Goal: Task Accomplishment & Management: Manage account settings

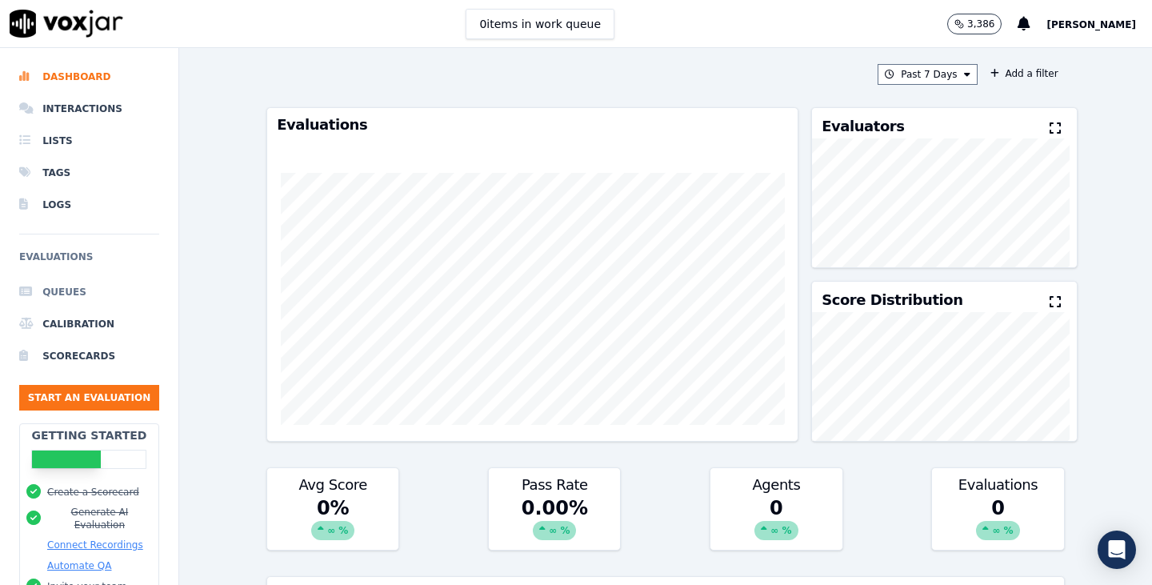
click at [109, 287] on li "Queues" at bounding box center [89, 292] width 140 height 32
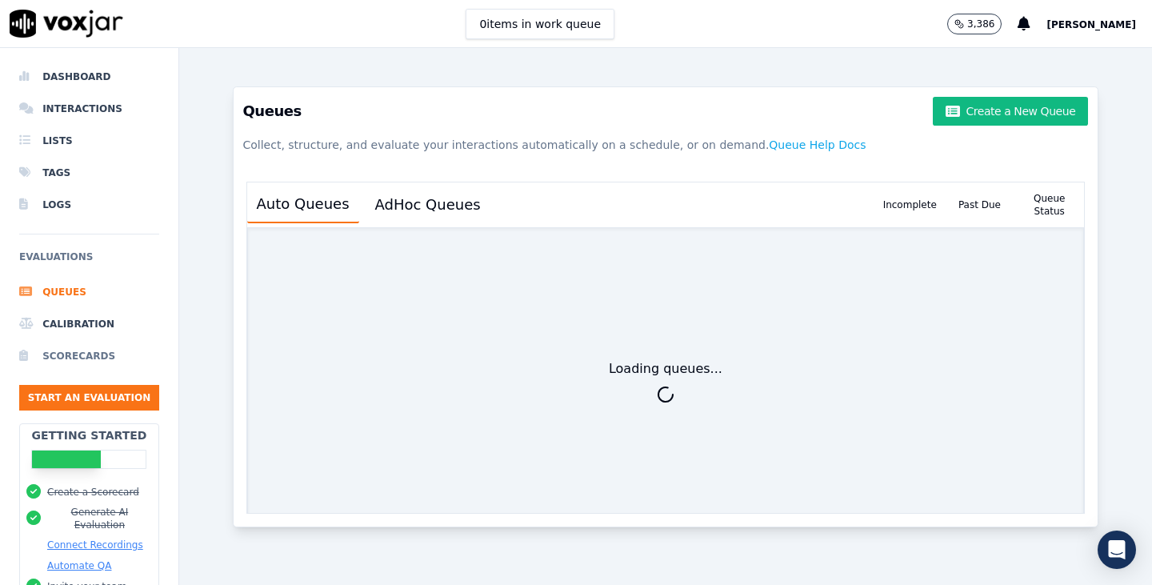
click at [93, 355] on li "Scorecards" at bounding box center [89, 356] width 140 height 32
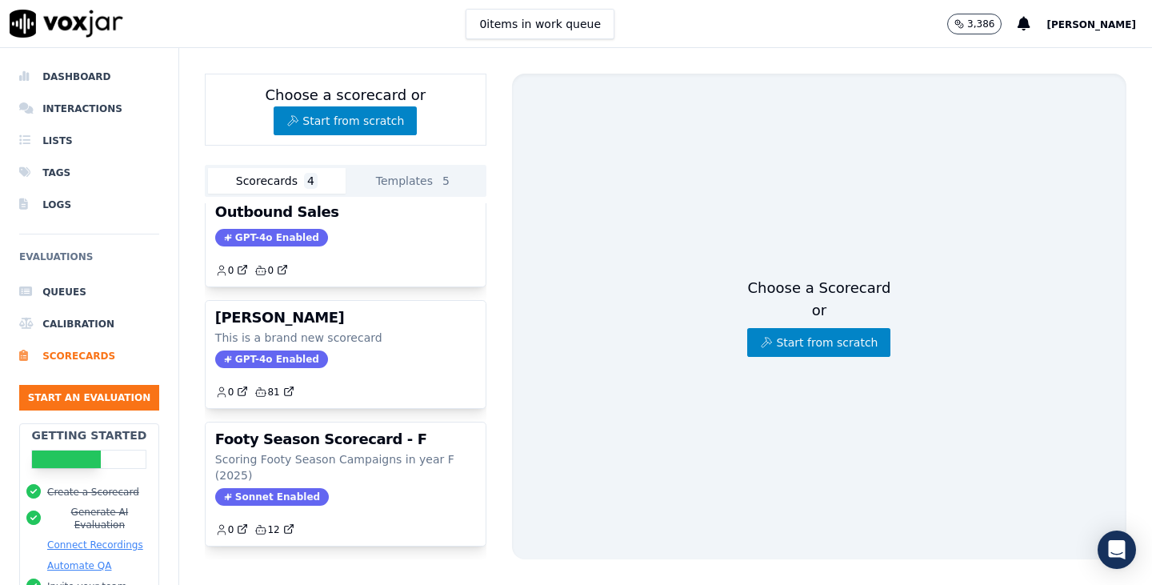
scroll to position [163, 0]
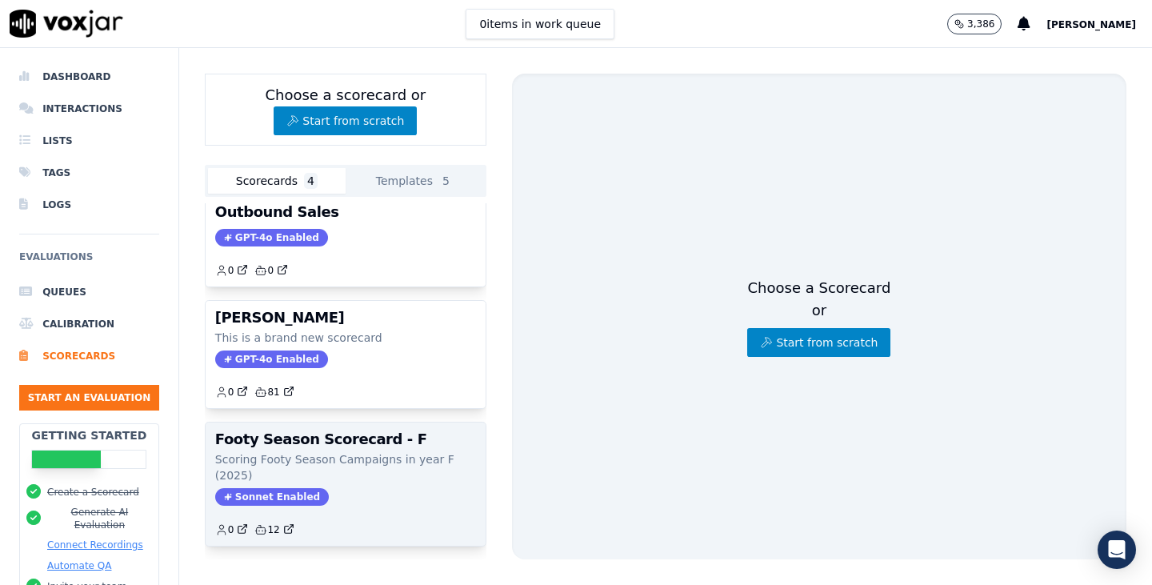
click at [369, 488] on div "Sonnet Enabled" at bounding box center [345, 497] width 261 height 18
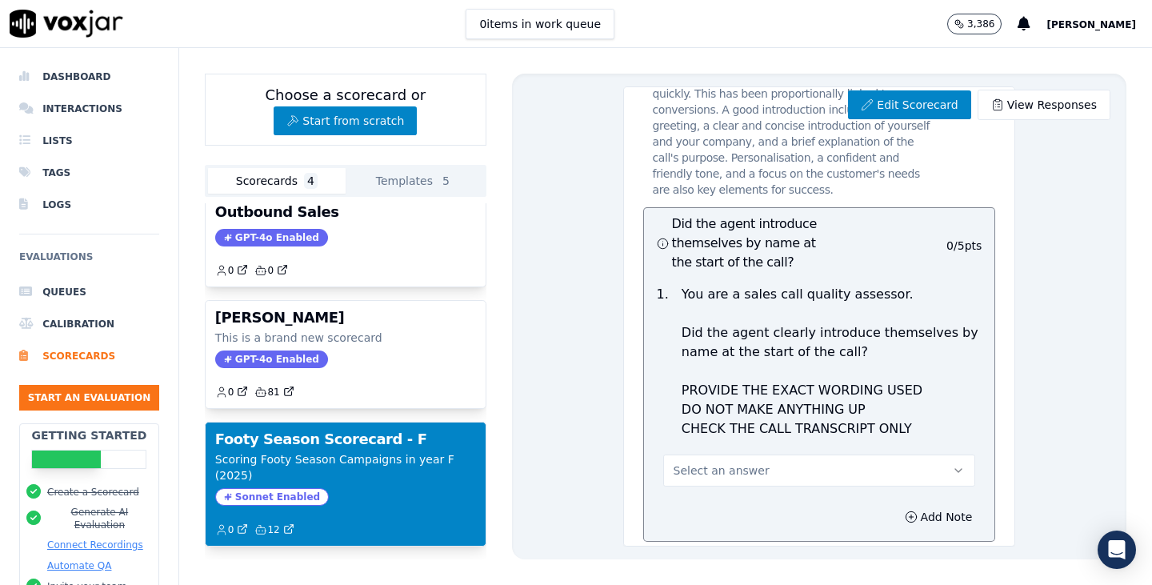
scroll to position [320, 0]
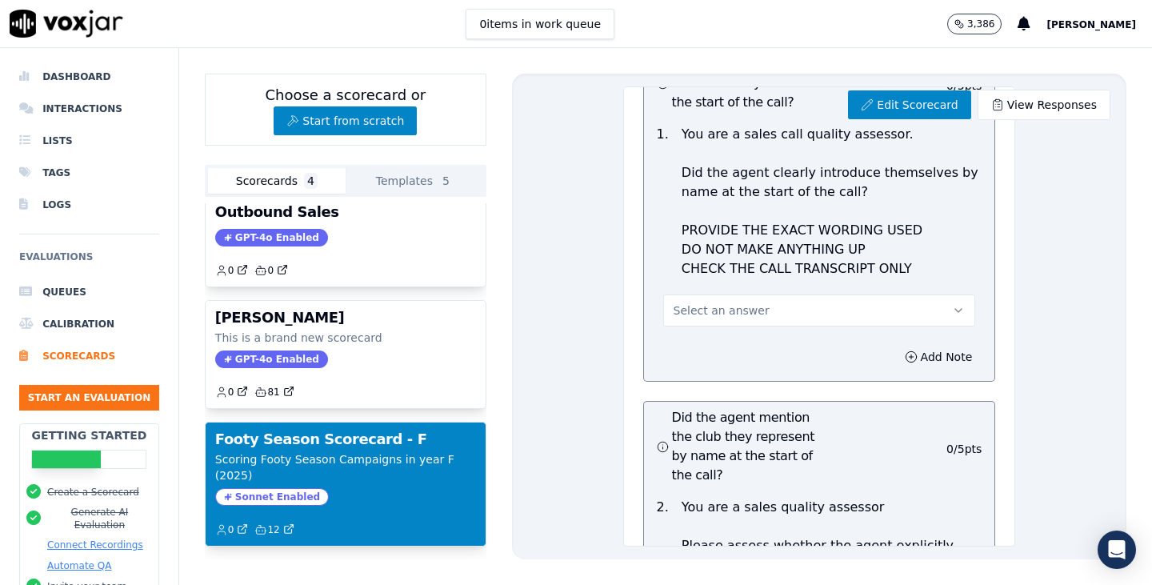
click at [844, 327] on button "Select an answer" at bounding box center [819, 311] width 313 height 32
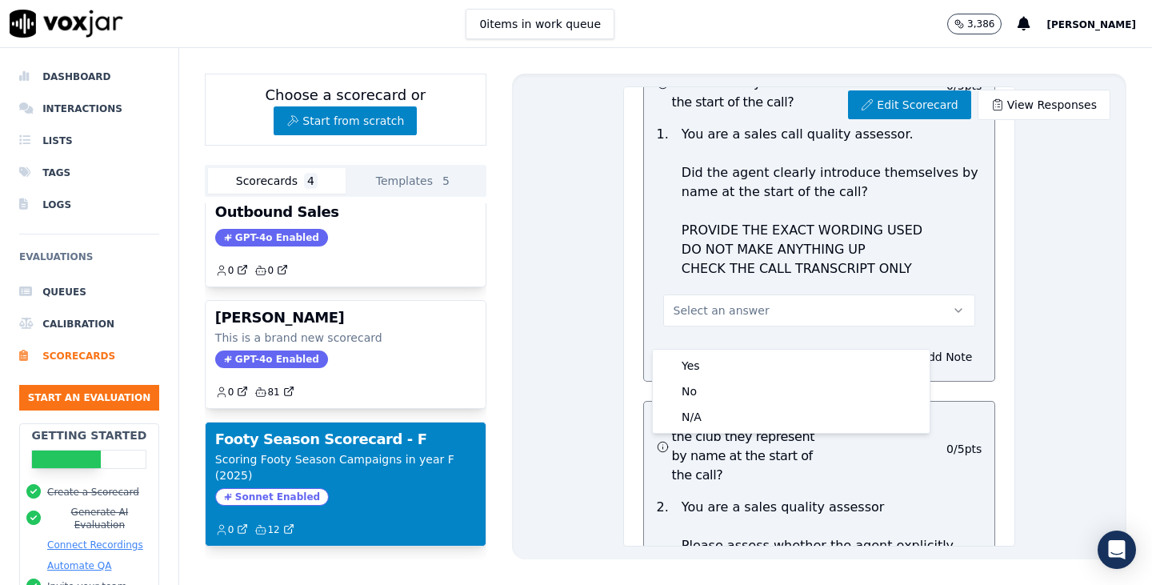
click at [844, 327] on button "Select an answer" at bounding box center [819, 311] width 313 height 32
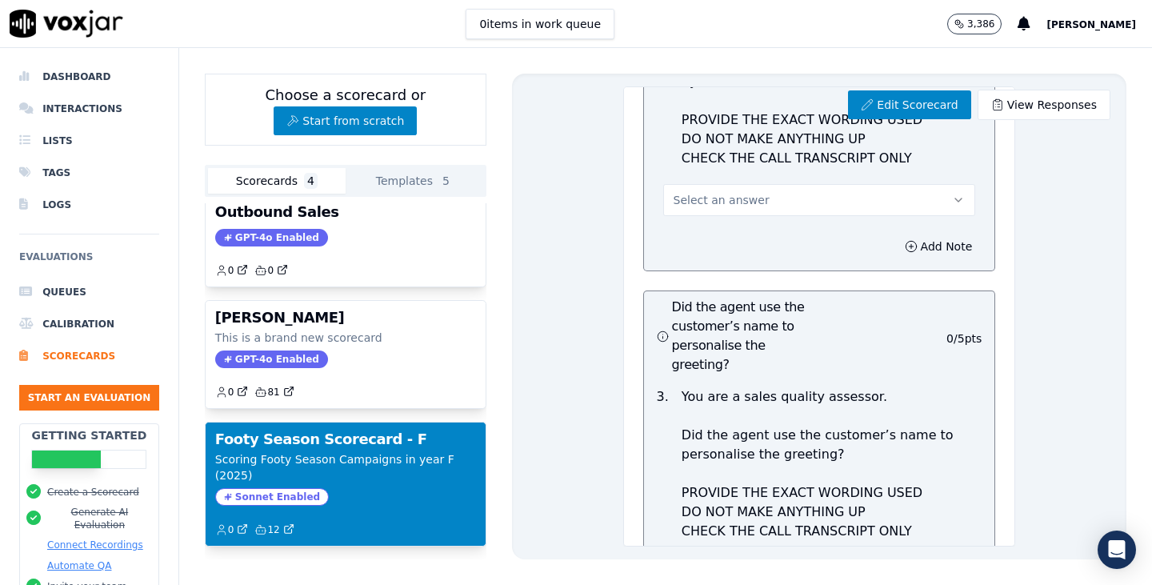
scroll to position [960, 0]
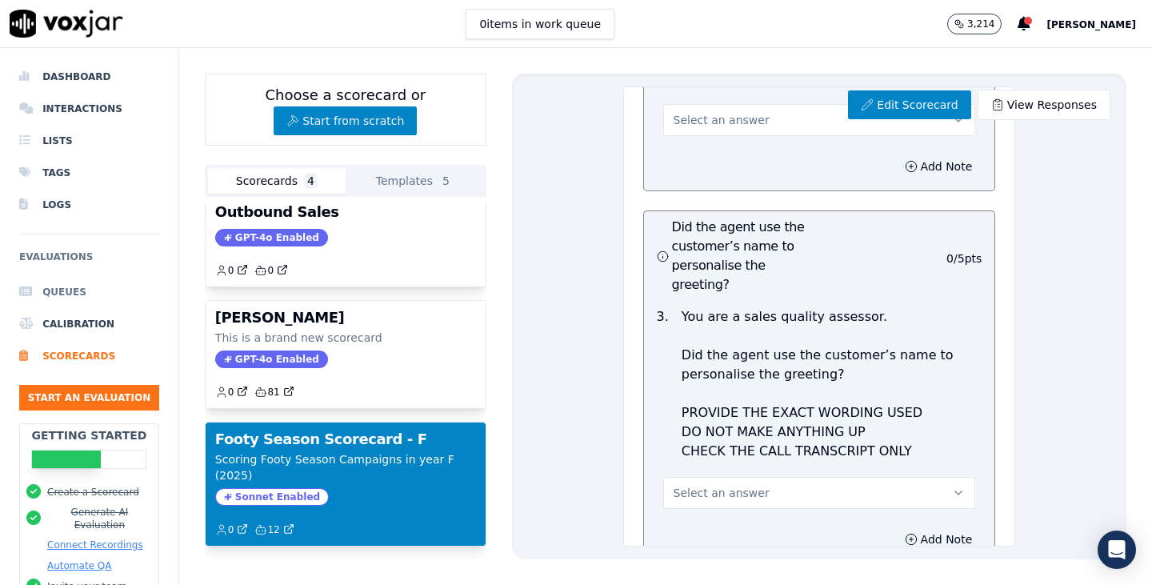
click at [85, 293] on li "Queues" at bounding box center [89, 292] width 140 height 32
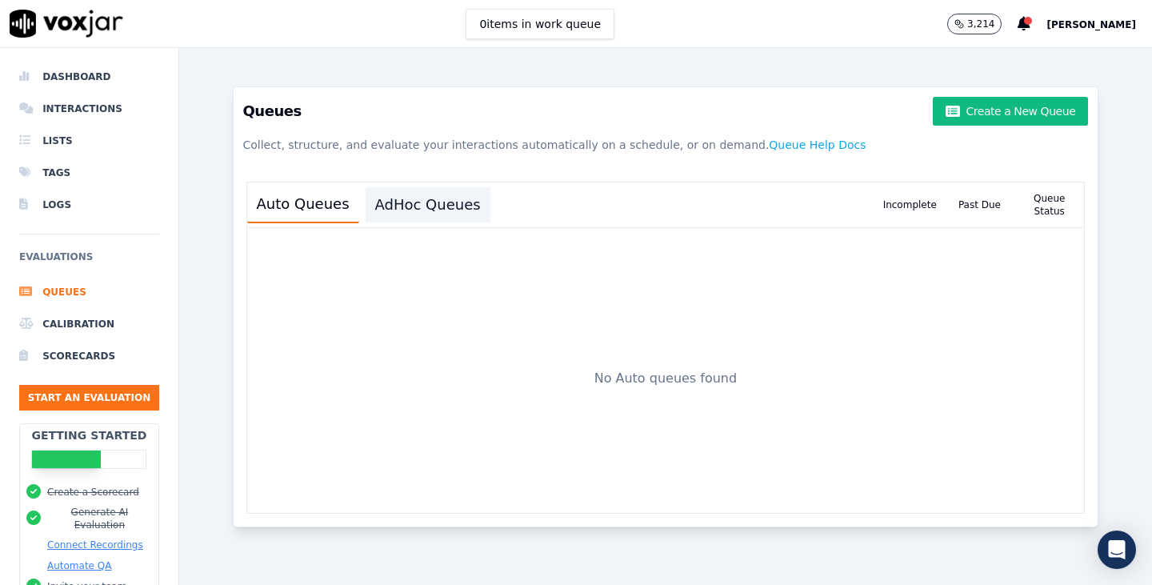
click at [427, 206] on button "AdHoc Queues" at bounding box center [428, 204] width 125 height 35
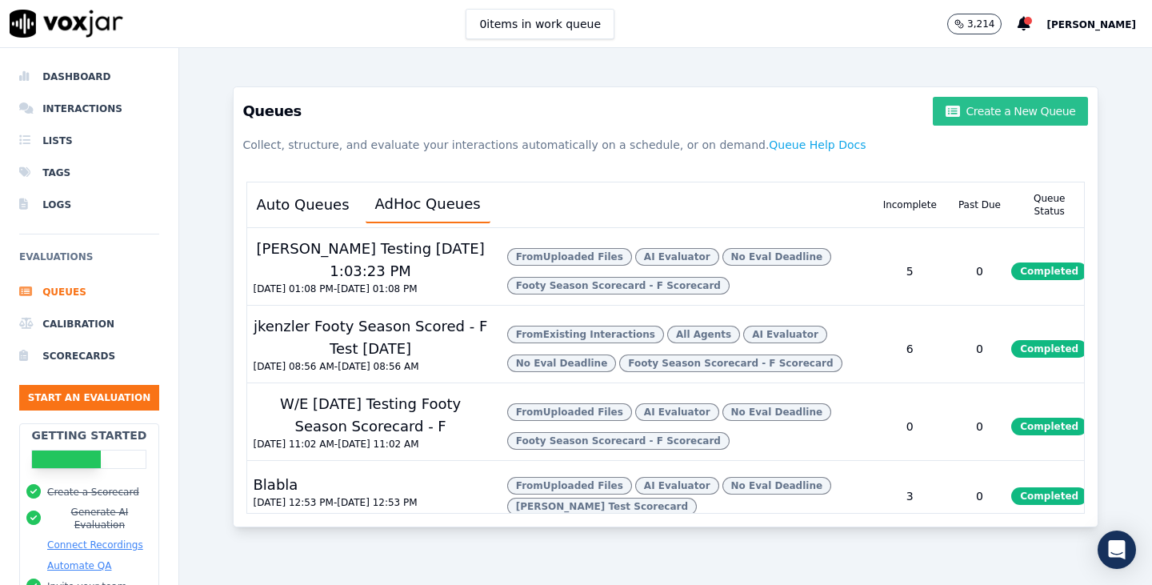
click at [1017, 108] on button "Create a New Queue" at bounding box center [1010, 111] width 155 height 29
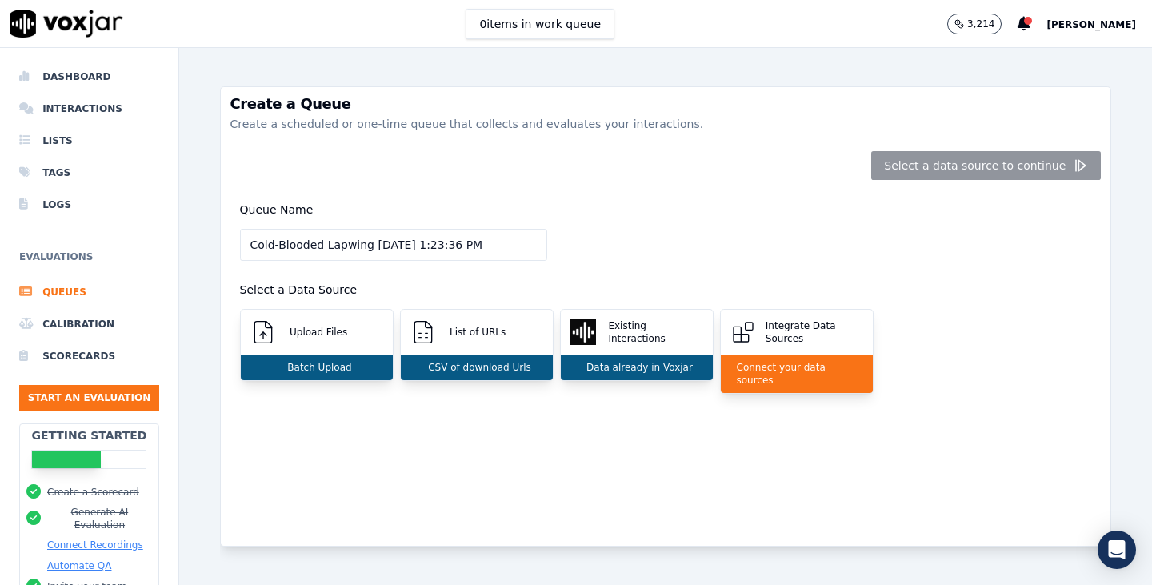
drag, startPoint x: 361, startPoint y: 246, endPoint x: 162, endPoint y: 233, distance: 199.7
click at [162, 233] on div "Dashboard Interactions Lists Tags Logs Evaluations Queues Calibration Scorecard…" at bounding box center [576, 316] width 1152 height 537
type input "[PERSON_NAME] Testing [DATE] 1:23:36 PM"
click at [332, 342] on div "Upload Files" at bounding box center [317, 332] width 152 height 45
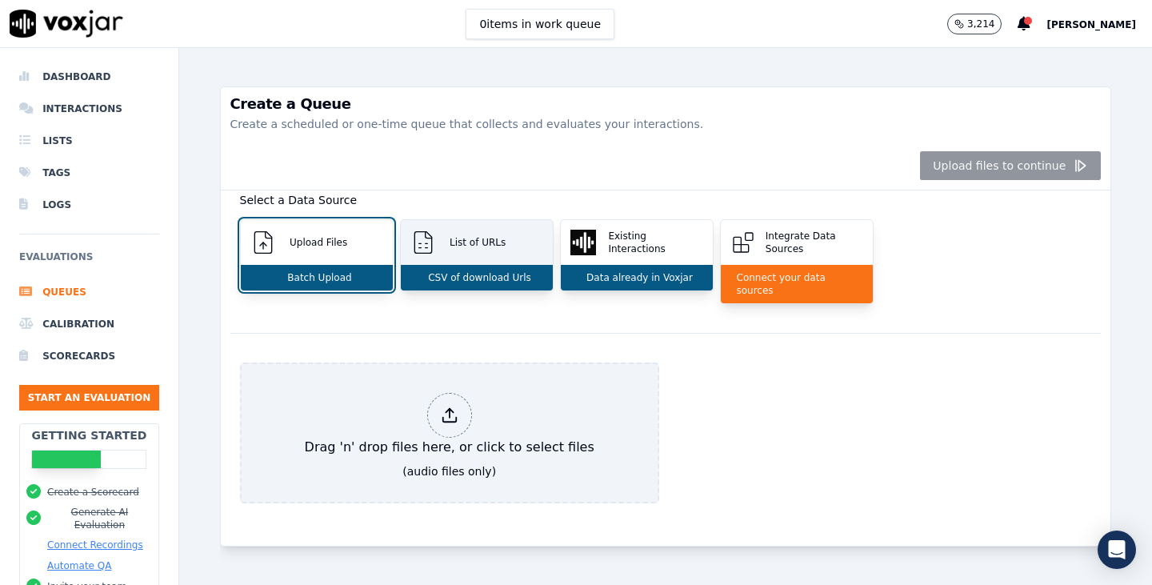
scroll to position [118, 0]
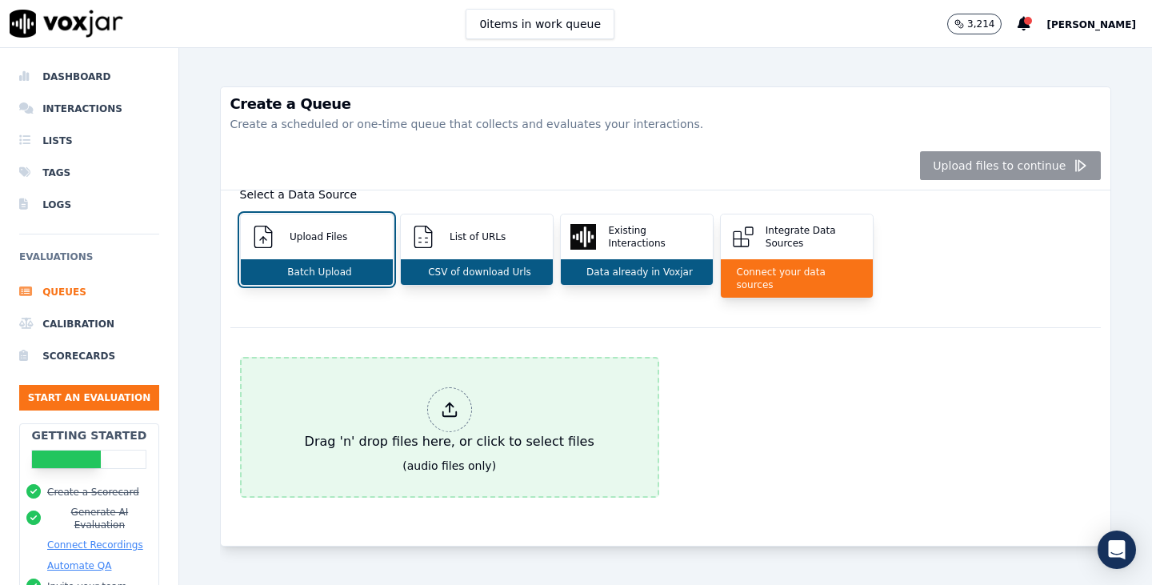
click at [451, 387] on div at bounding box center [449, 409] width 45 height 45
click at [427, 387] on div at bounding box center [449, 409] width 45 height 45
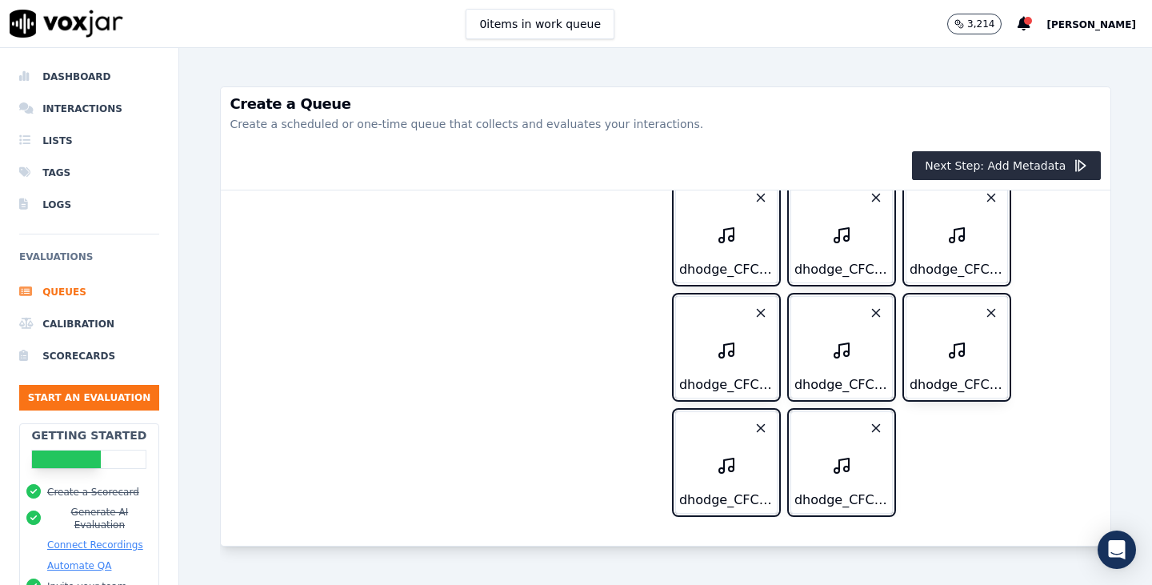
scroll to position [1443, 0]
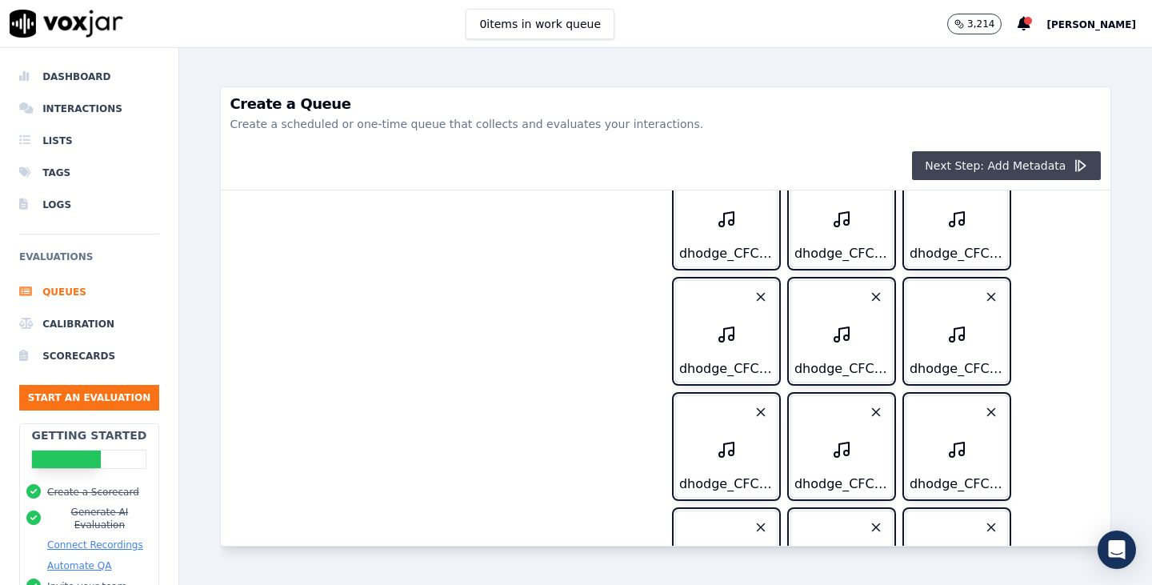
click at [944, 165] on button "Next Step: Add Metadata" at bounding box center [1006, 165] width 189 height 29
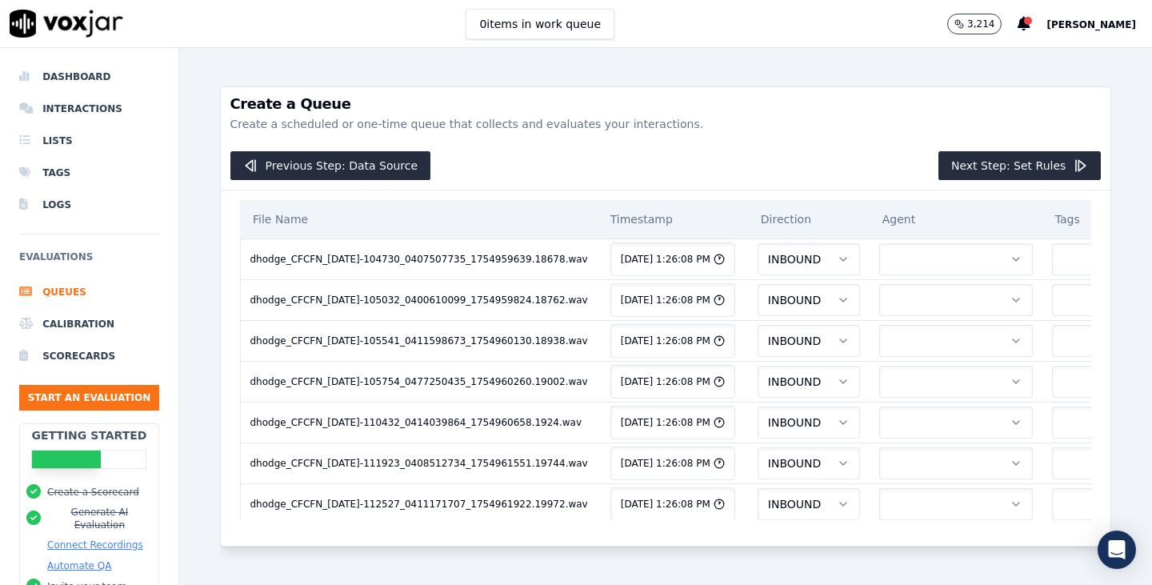
scroll to position [0, 0]
drag, startPoint x: 708, startPoint y: 252, endPoint x: 706, endPoint y: 263, distance: 11.5
click at [758, 252] on button "INBOUND" at bounding box center [809, 259] width 102 height 32
click at [709, 327] on div "OUTBOUND" at bounding box center [678, 328] width 86 height 26
click at [758, 309] on button "INBOUND" at bounding box center [809, 300] width 102 height 32
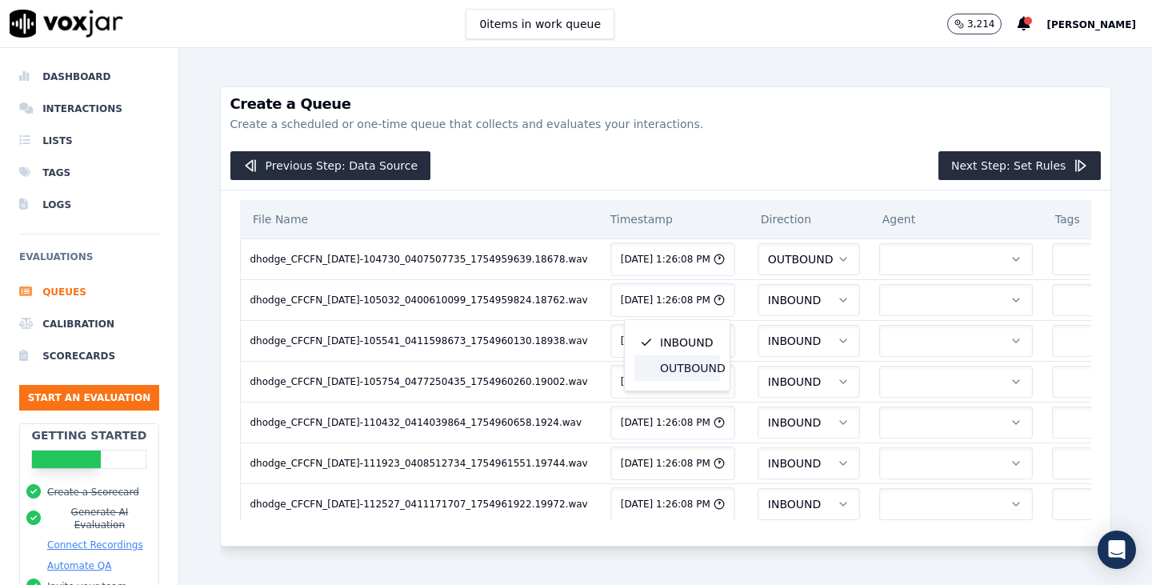
click at [696, 371] on div "OUTBOUND" at bounding box center [678, 368] width 86 height 26
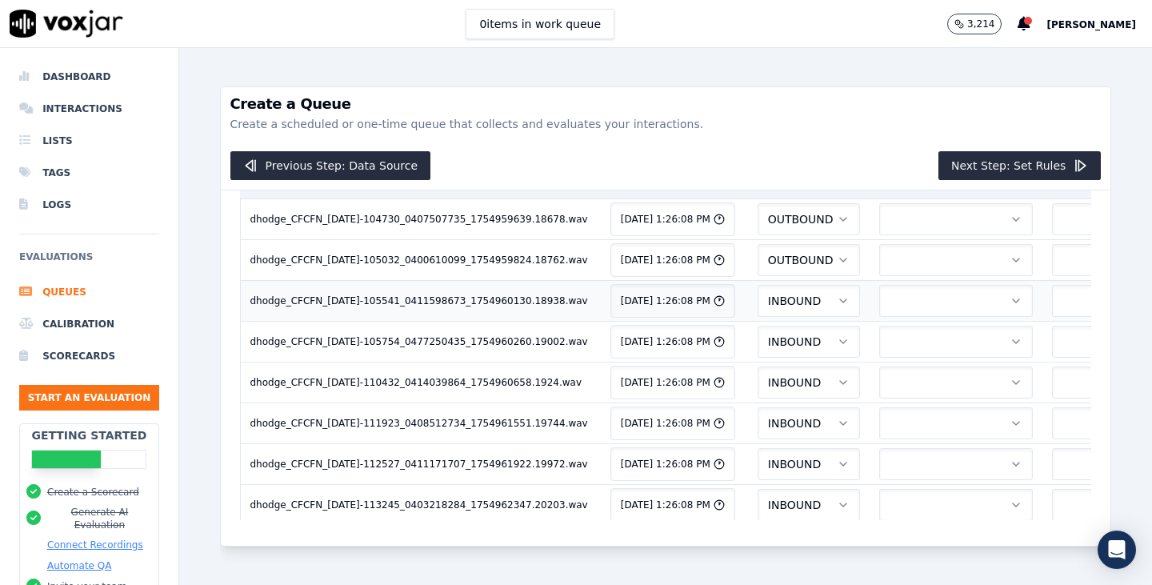
scroll to position [80, 0]
click at [758, 263] on button "INBOUND" at bounding box center [809, 261] width 102 height 32
click at [695, 331] on div "OUTBOUND" at bounding box center [678, 329] width 86 height 26
click at [758, 311] on button "INBOUND" at bounding box center [809, 302] width 102 height 32
click at [695, 367] on div "OUTBOUND" at bounding box center [678, 370] width 86 height 26
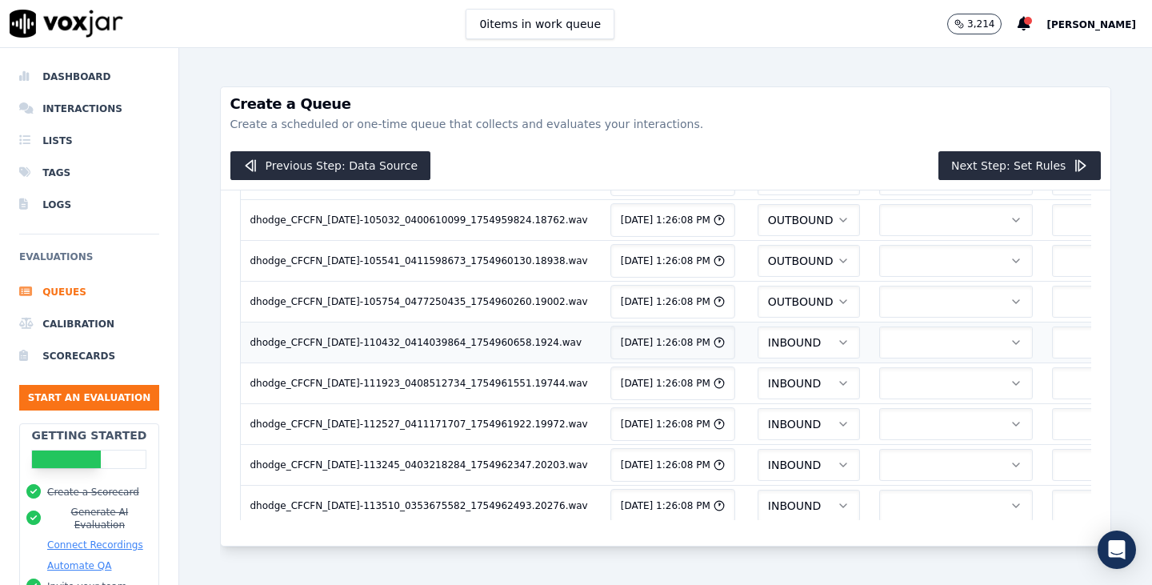
drag, startPoint x: 687, startPoint y: 336, endPoint x: 689, endPoint y: 352, distance: 16.1
click at [758, 336] on button "INBOUND" at bounding box center [809, 343] width 102 height 32
click at [683, 408] on div "OUTBOUND" at bounding box center [678, 411] width 86 height 26
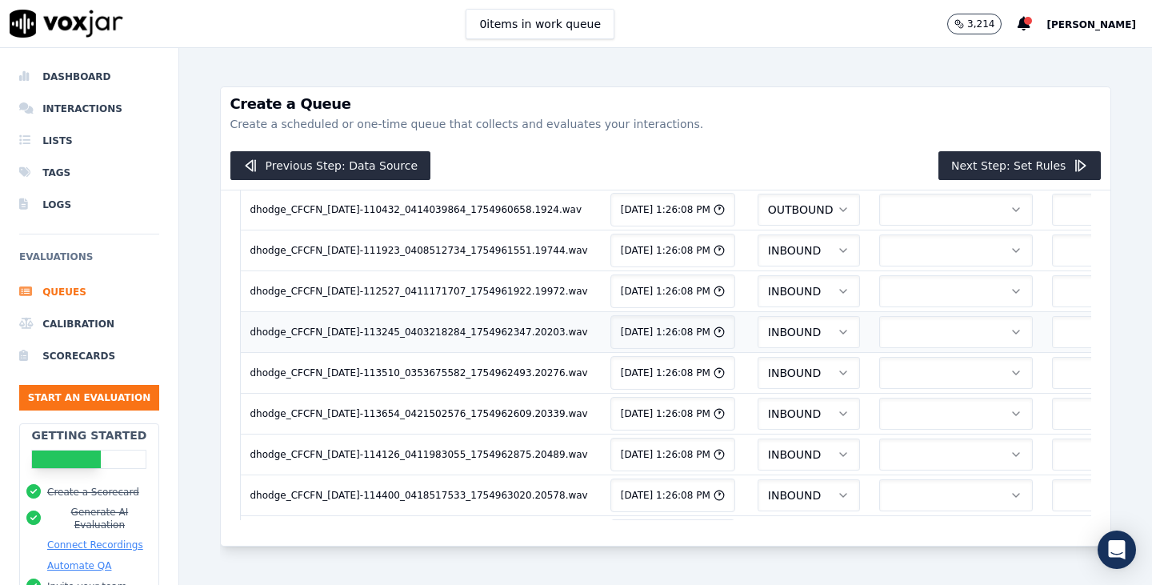
scroll to position [240, 0]
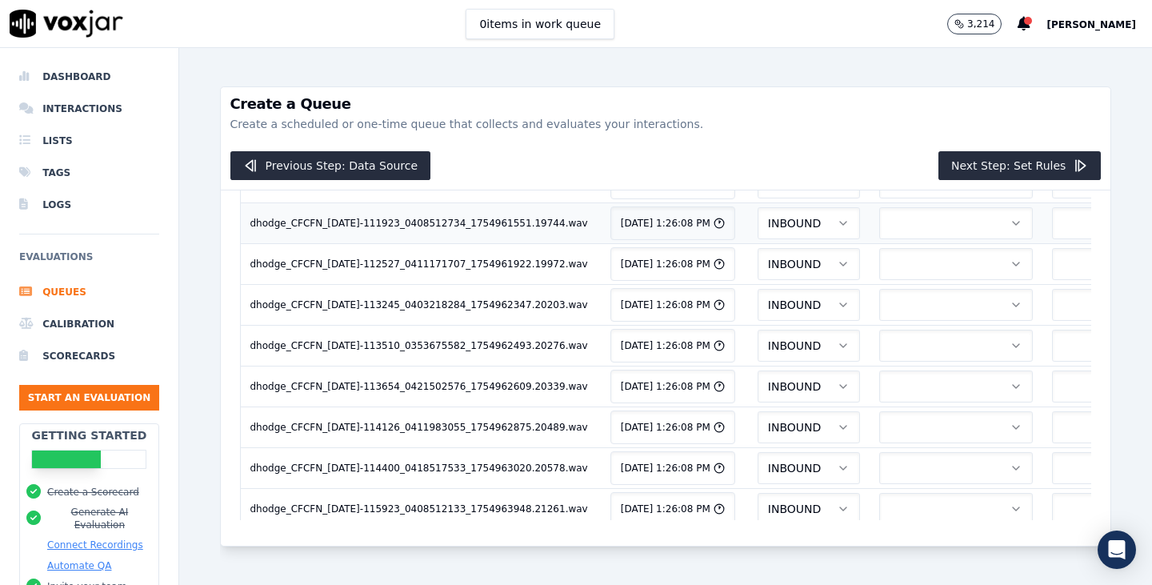
click at [758, 229] on button "INBOUND" at bounding box center [809, 223] width 102 height 32
click at [700, 290] on div "OUTBOUND" at bounding box center [678, 292] width 86 height 26
click at [758, 270] on button "INBOUND" at bounding box center [809, 264] width 102 height 32
click at [687, 329] on div "OUTBOUND" at bounding box center [678, 332] width 86 height 26
click at [758, 310] on button "INBOUND" at bounding box center [809, 305] width 102 height 32
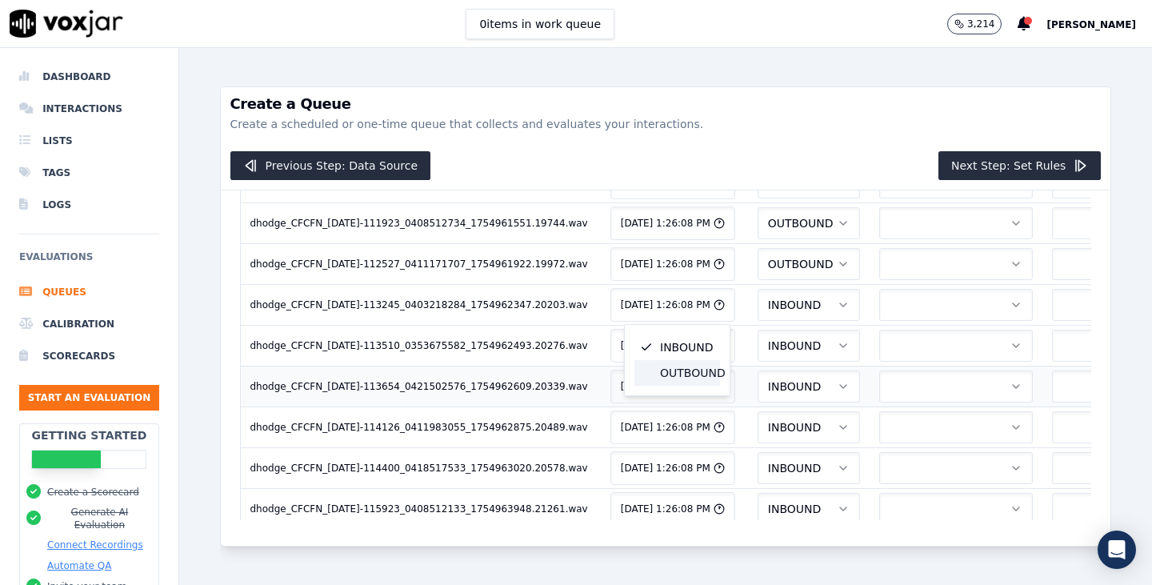
click at [683, 371] on div "OUTBOUND" at bounding box center [678, 373] width 86 height 26
click at [758, 340] on button "INBOUND" at bounding box center [809, 346] width 102 height 32
click at [686, 411] on div "OUTBOUND" at bounding box center [678, 414] width 86 height 26
click at [758, 384] on button "INBOUND" at bounding box center [809, 387] width 102 height 32
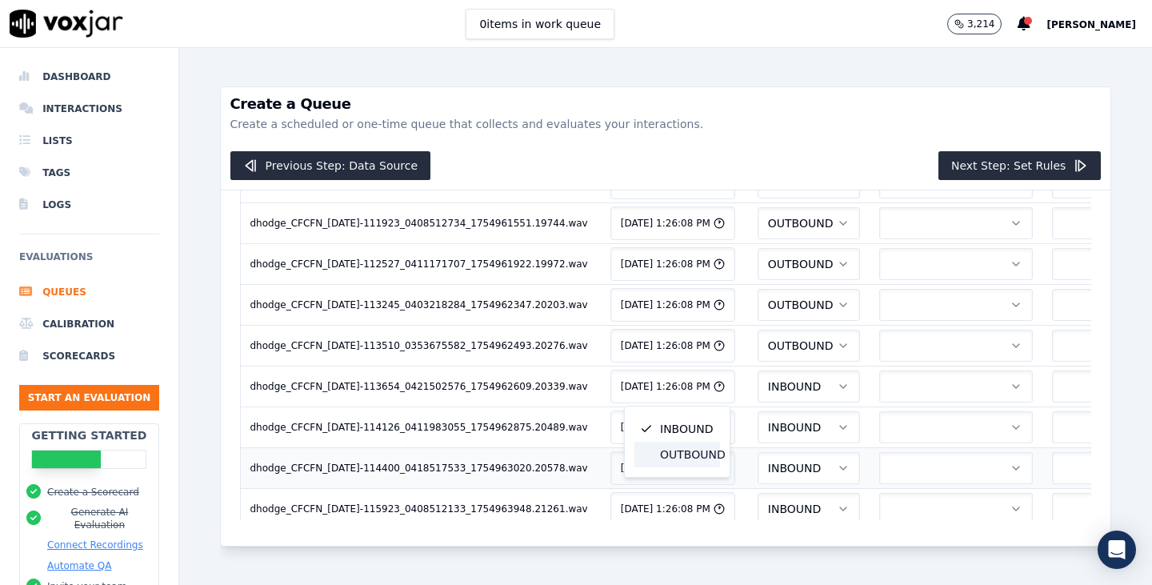
click at [679, 452] on div "OUTBOUND" at bounding box center [678, 455] width 86 height 26
click at [758, 428] on button "INBOUND" at bounding box center [809, 427] width 102 height 32
click at [679, 495] on div "OUTBOUND" at bounding box center [678, 496] width 86 height 26
click at [758, 454] on button "INBOUND" at bounding box center [809, 468] width 102 height 32
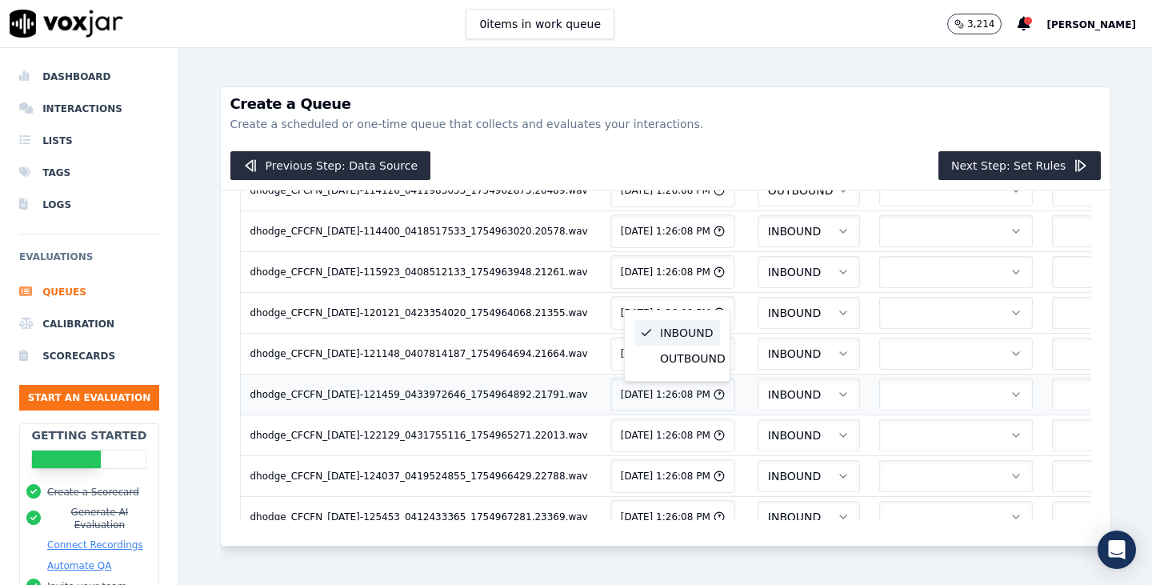
scroll to position [480, 0]
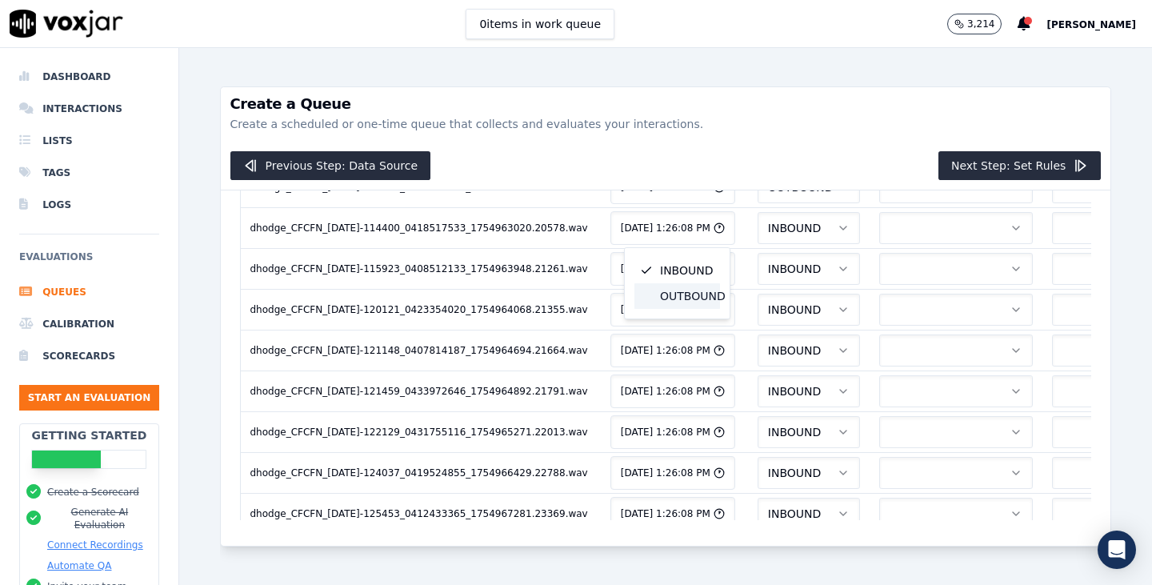
click at [704, 283] on div "OUTBOUND" at bounding box center [678, 296] width 86 height 26
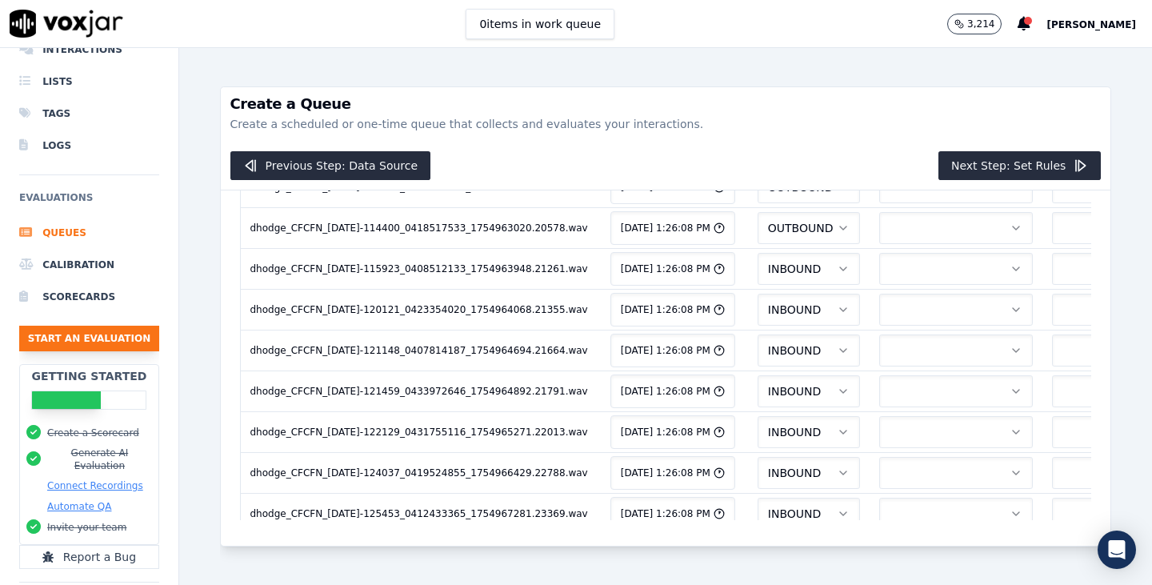
scroll to position [0, 0]
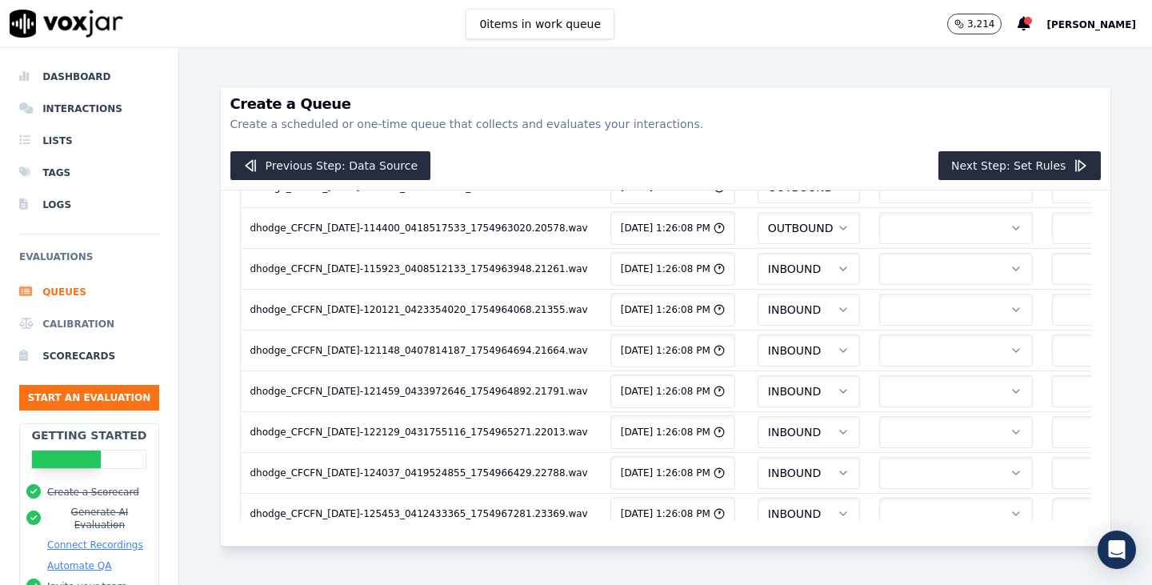
click at [74, 327] on li "Calibration" at bounding box center [89, 324] width 140 height 32
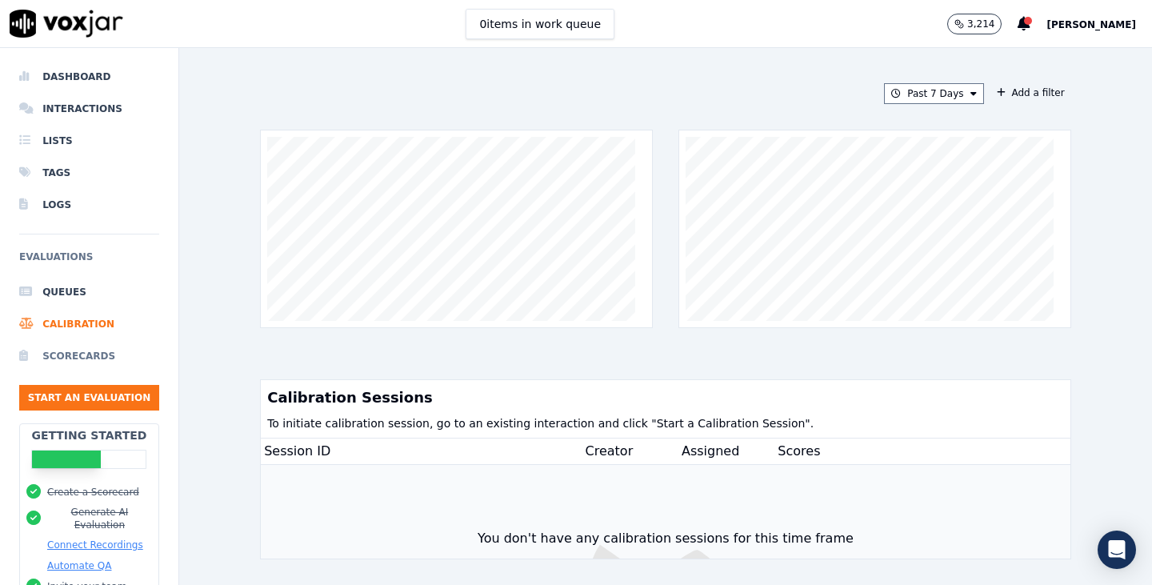
click at [87, 352] on li "Scorecards" at bounding box center [89, 356] width 140 height 32
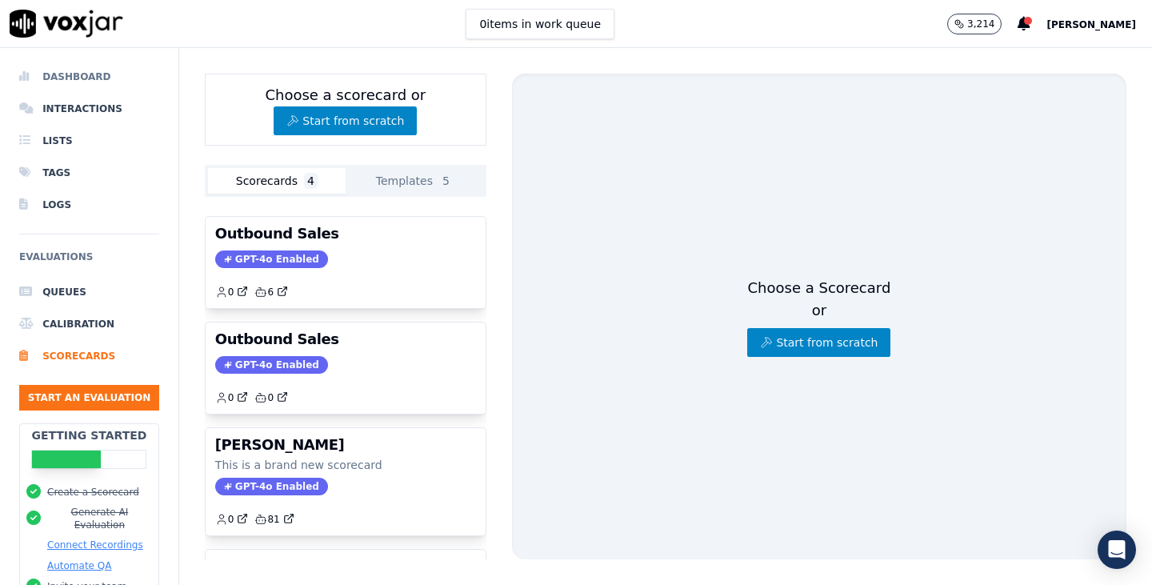
click at [67, 78] on li "Dashboard" at bounding box center [89, 77] width 140 height 32
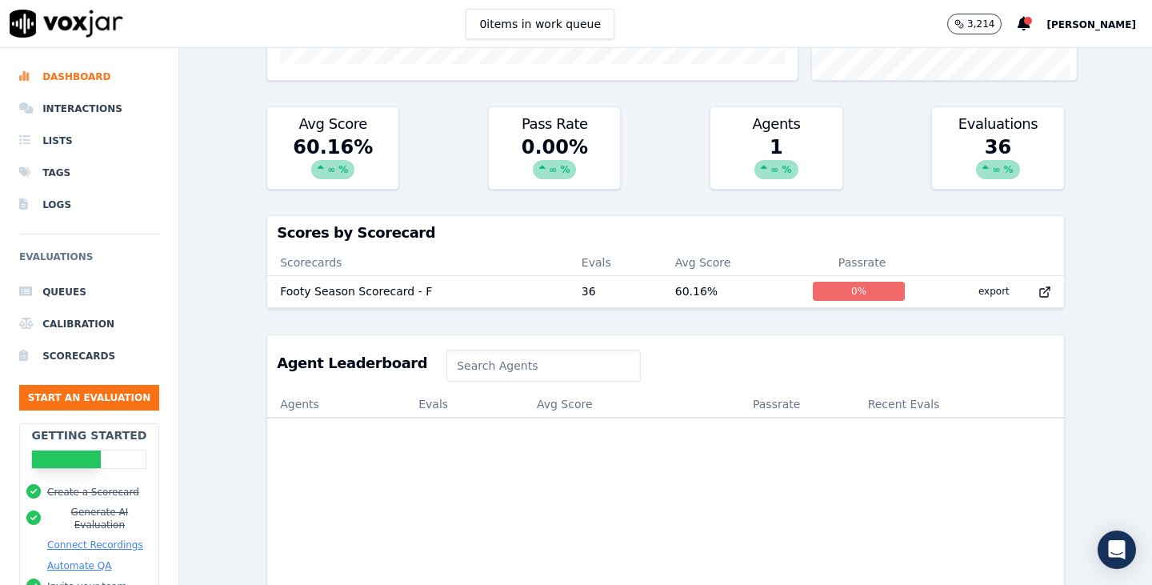
scroll to position [428, 0]
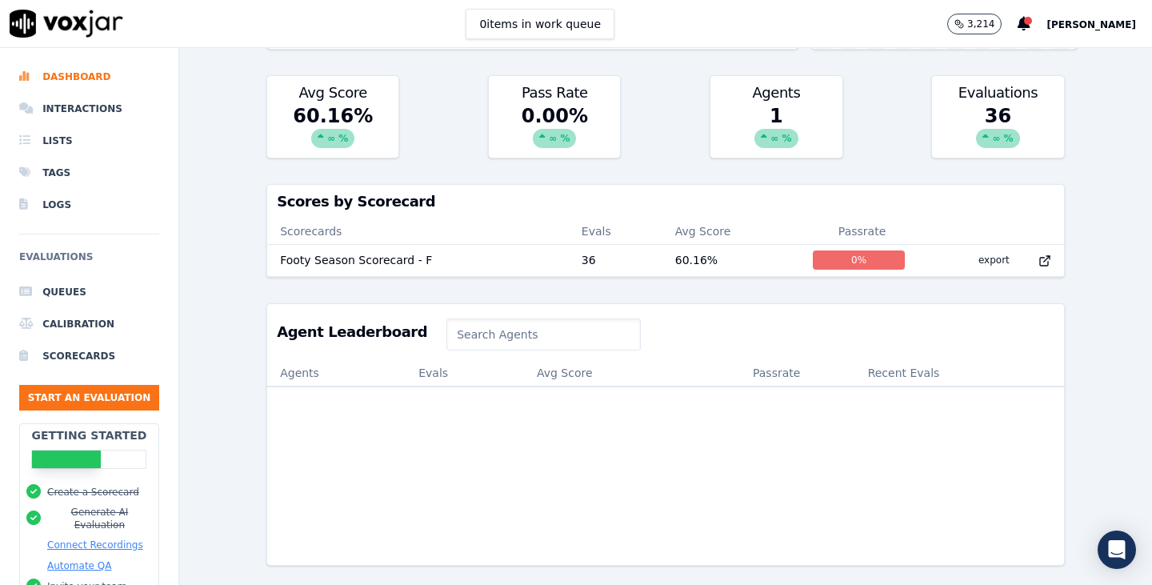
click at [523, 319] on input at bounding box center [544, 335] width 194 height 32
click at [495, 319] on input at bounding box center [544, 335] width 194 height 32
click at [300, 325] on h3 "Agent Leaderboard" at bounding box center [352, 332] width 150 height 14
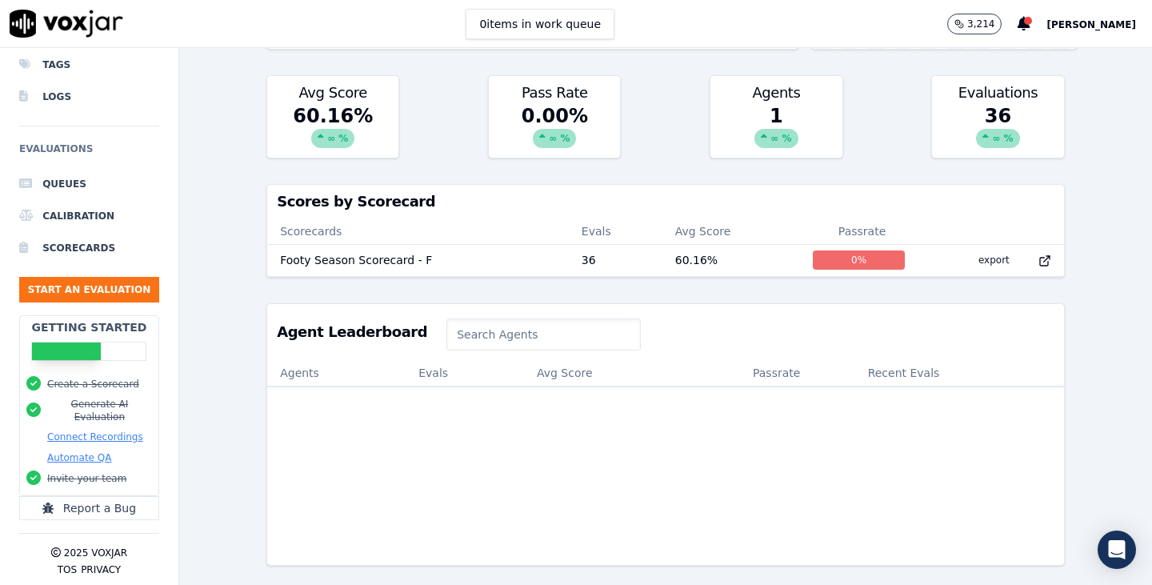
scroll to position [0, 0]
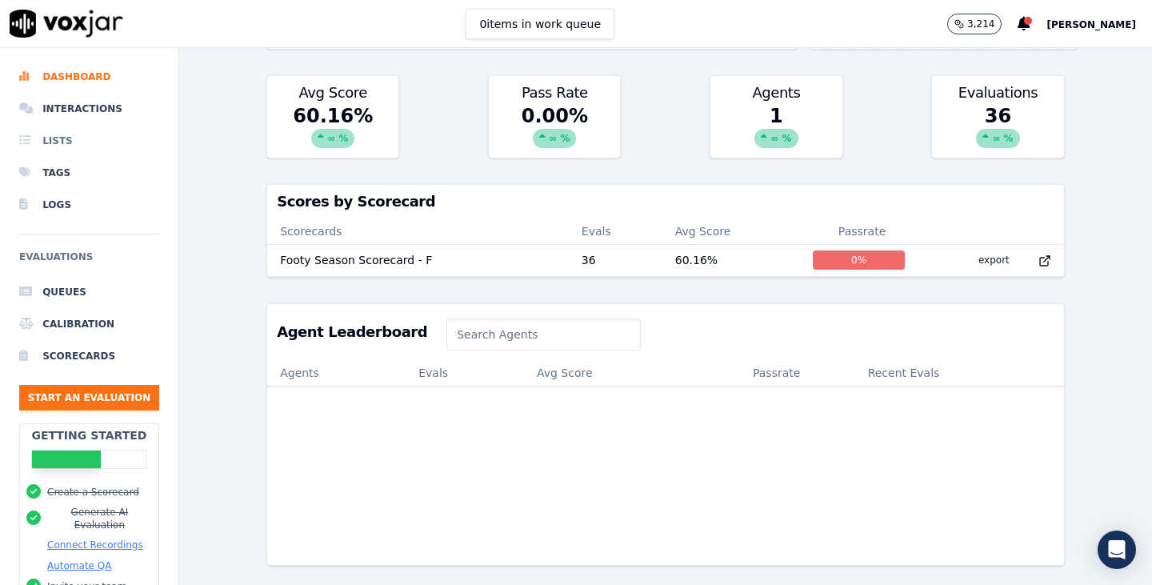
click at [84, 148] on li "Lists" at bounding box center [89, 141] width 140 height 32
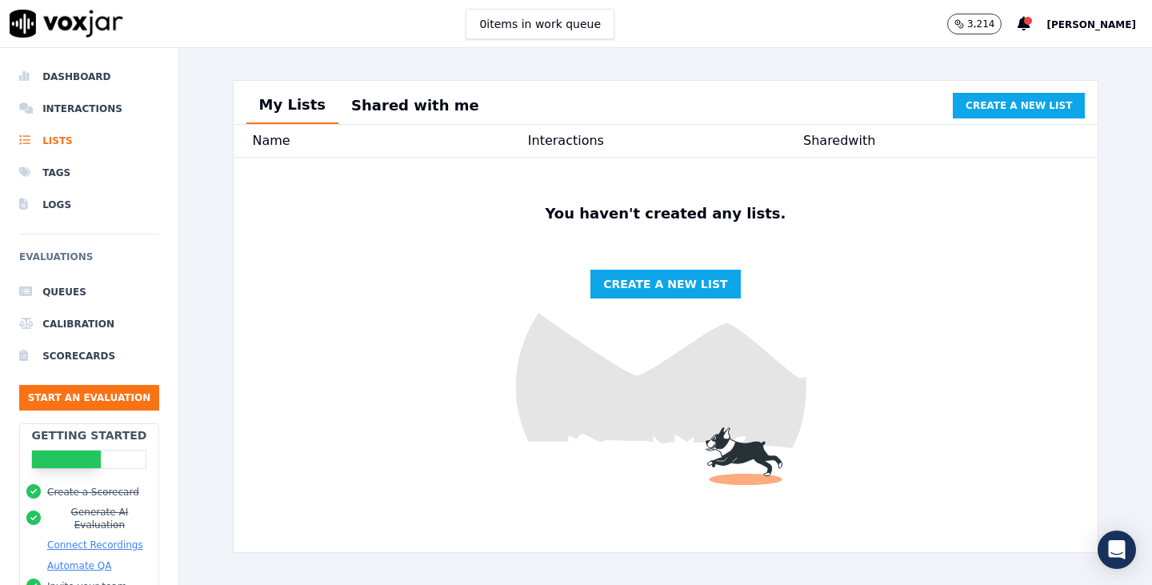
click at [1112, 22] on span "[PERSON_NAME]" at bounding box center [1092, 24] width 90 height 11
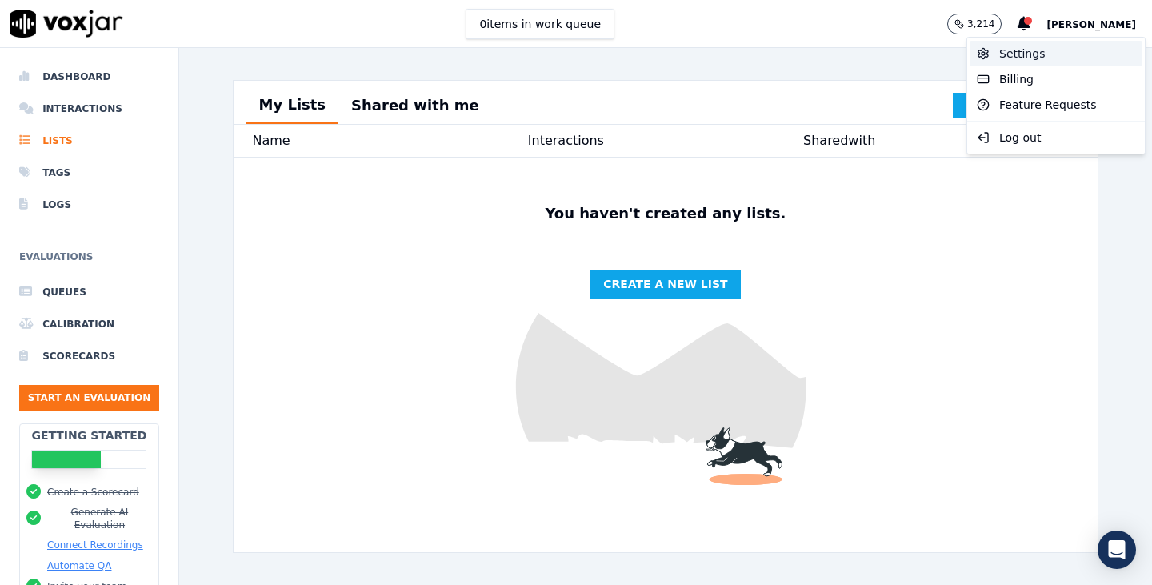
click at [1080, 58] on div "Settings" at bounding box center [1056, 54] width 171 height 26
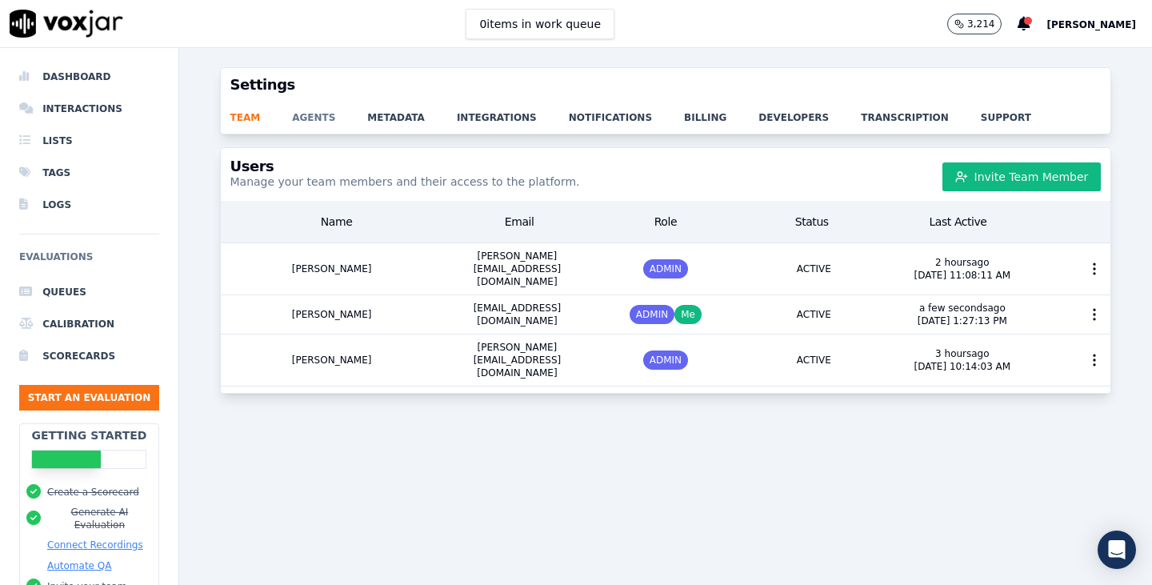
click at [311, 114] on link "agents" at bounding box center [329, 113] width 75 height 22
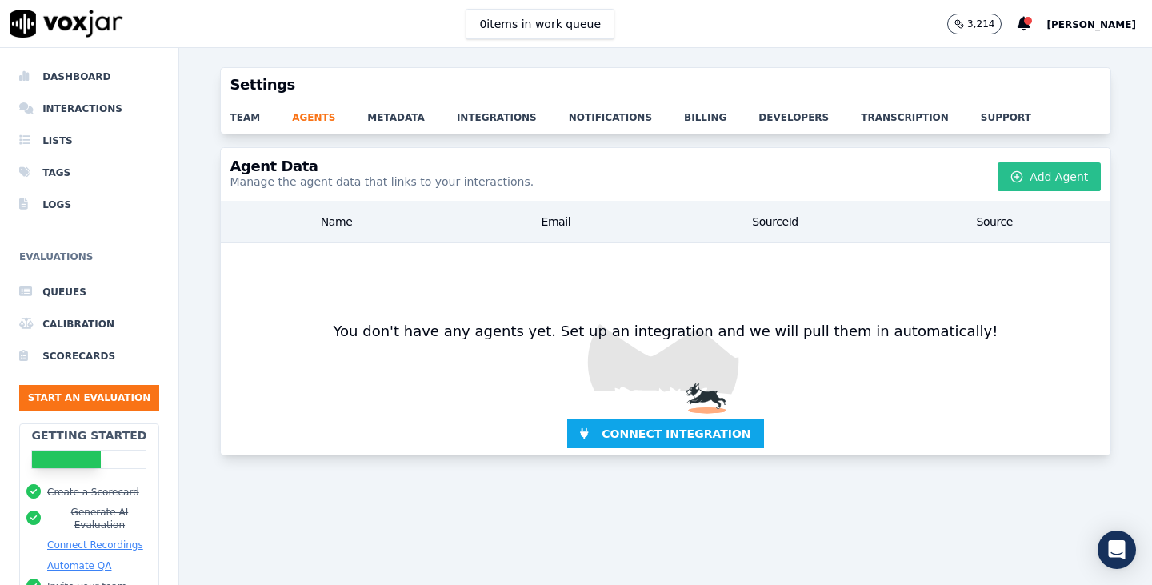
click at [1041, 171] on button "Add Agent" at bounding box center [1049, 176] width 103 height 29
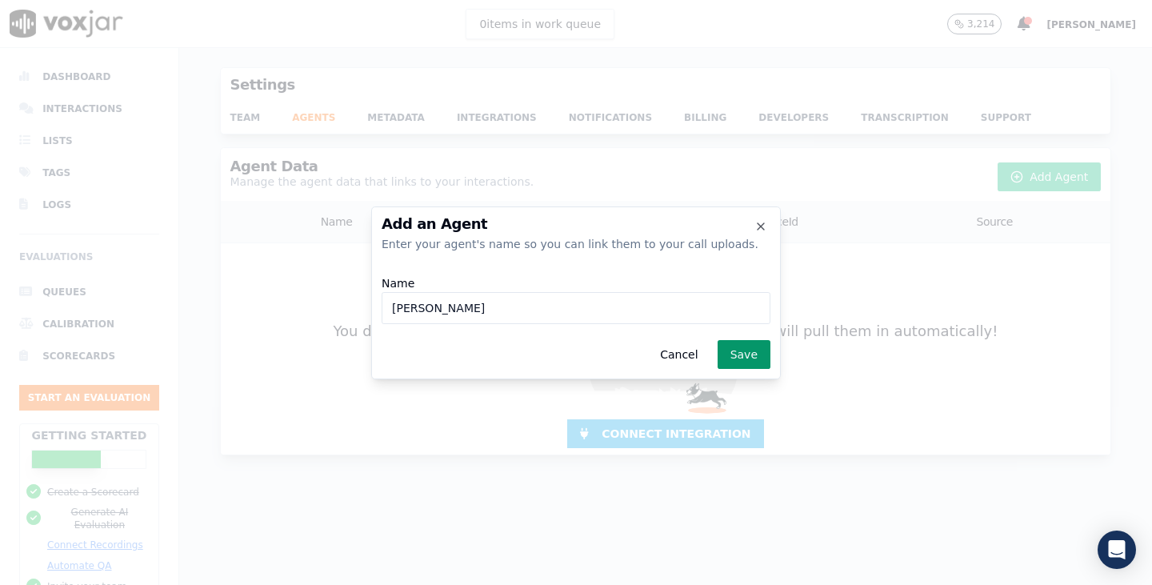
type input "[PERSON_NAME]"
click at [744, 352] on button "Save" at bounding box center [744, 354] width 53 height 29
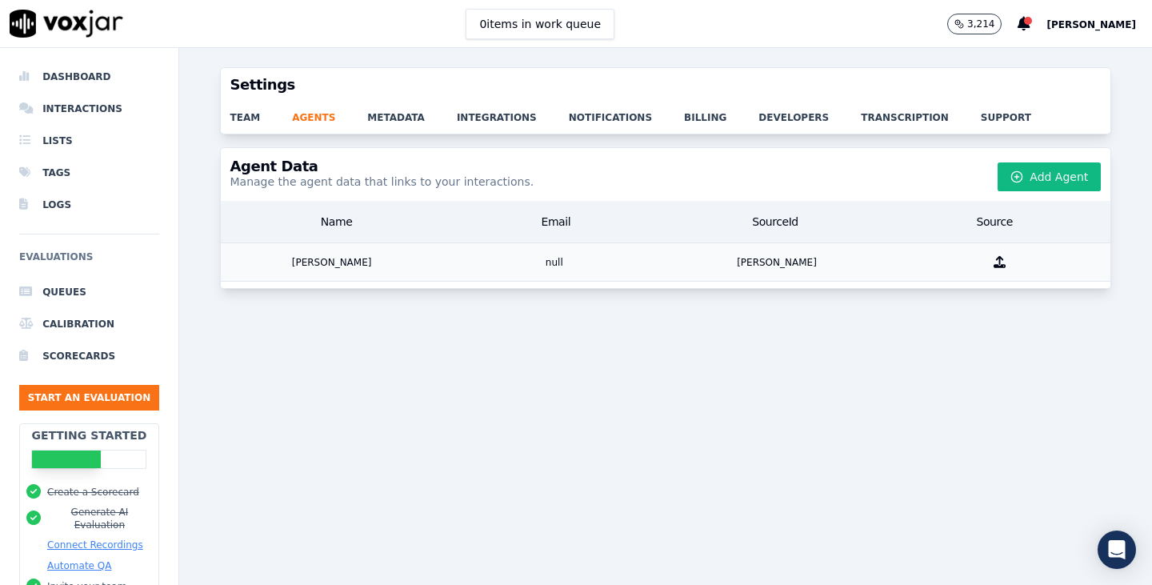
click at [461, 265] on div "null" at bounding box center [554, 262] width 222 height 38
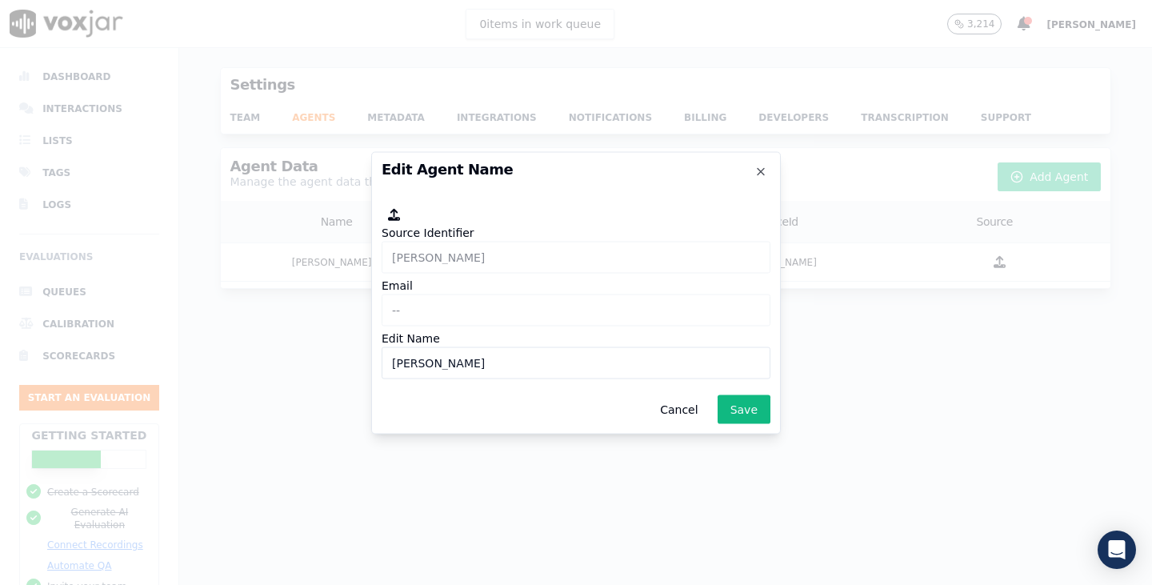
click at [505, 381] on div "Source Identifier [PERSON_NAME] Email -- Edit Name [PERSON_NAME]" at bounding box center [576, 292] width 389 height 180
drag, startPoint x: 515, startPoint y: 363, endPoint x: 533, endPoint y: 367, distance: 18.8
click at [515, 363] on input "[PERSON_NAME]" at bounding box center [576, 363] width 389 height 32
drag, startPoint x: 543, startPoint y: 363, endPoint x: 362, endPoint y: 357, distance: 181.8
click at [362, 584] on div "Edit Agent Name Source Identifier [PERSON_NAME] Email -- Edit Name [PERSON_NAME…" at bounding box center [576, 585] width 1152 height 0
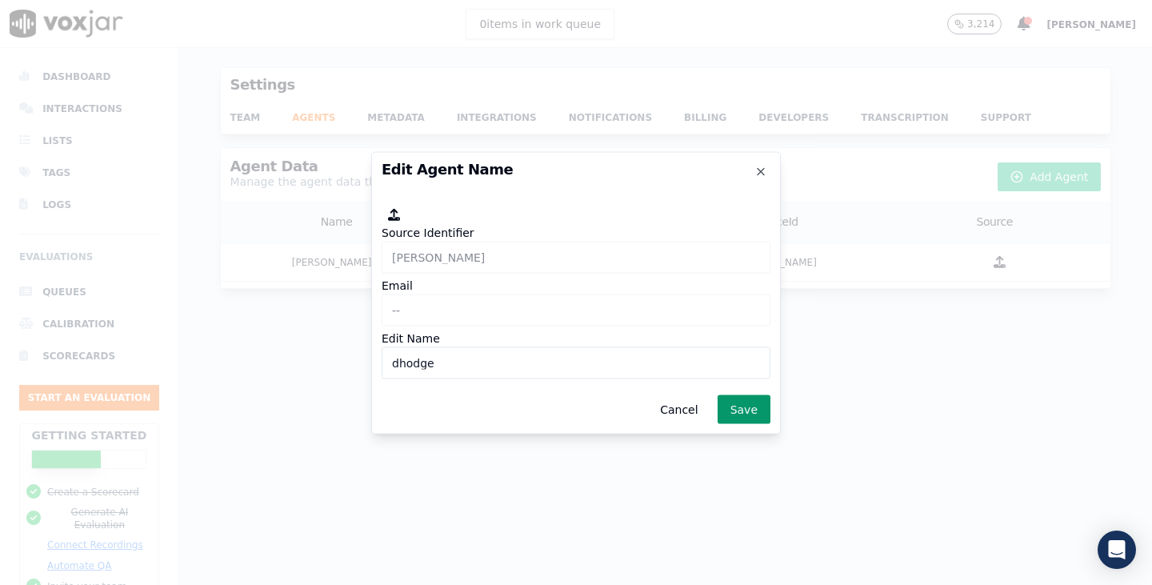
type input "dhodge"
click at [745, 407] on button "Save" at bounding box center [744, 409] width 53 height 29
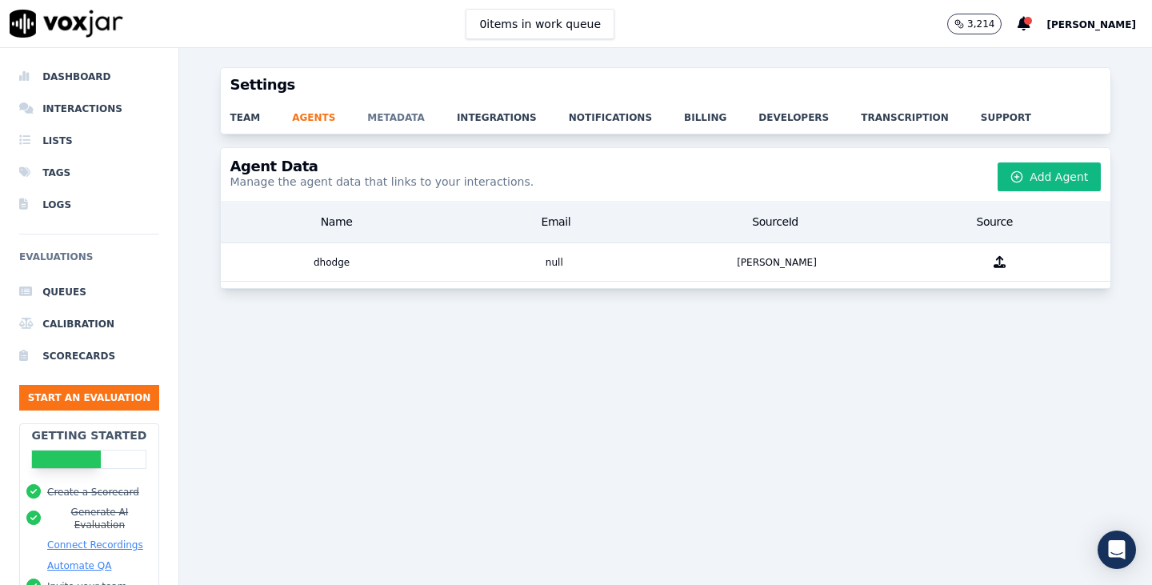
click at [377, 113] on link "metadata" at bounding box center [412, 113] width 90 height 22
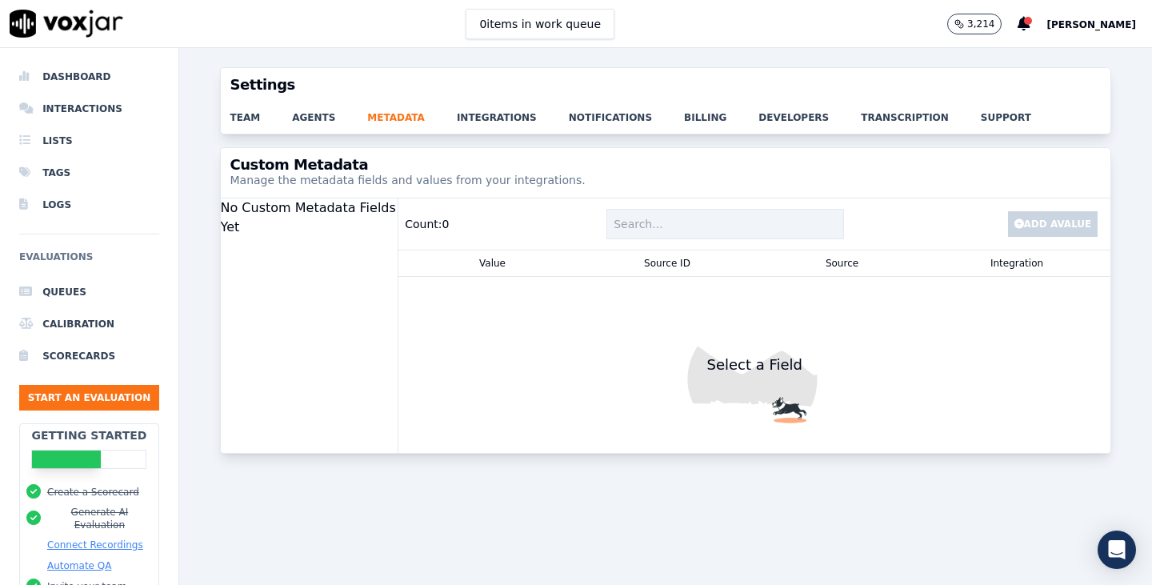
click at [752, 371] on p "Select a Field" at bounding box center [754, 365] width 109 height 22
click at [768, 415] on img at bounding box center [755, 365] width 712 height 176
click at [281, 207] on div "No Custom Metadata Fields Yet" at bounding box center [310, 217] width 178 height 38
click at [237, 217] on div "No Custom Metadata Fields Yet" at bounding box center [310, 217] width 178 height 38
click at [294, 190] on div "Custom Metadata Manage the metadata fields and values from your integrations." at bounding box center [666, 173] width 891 height 50
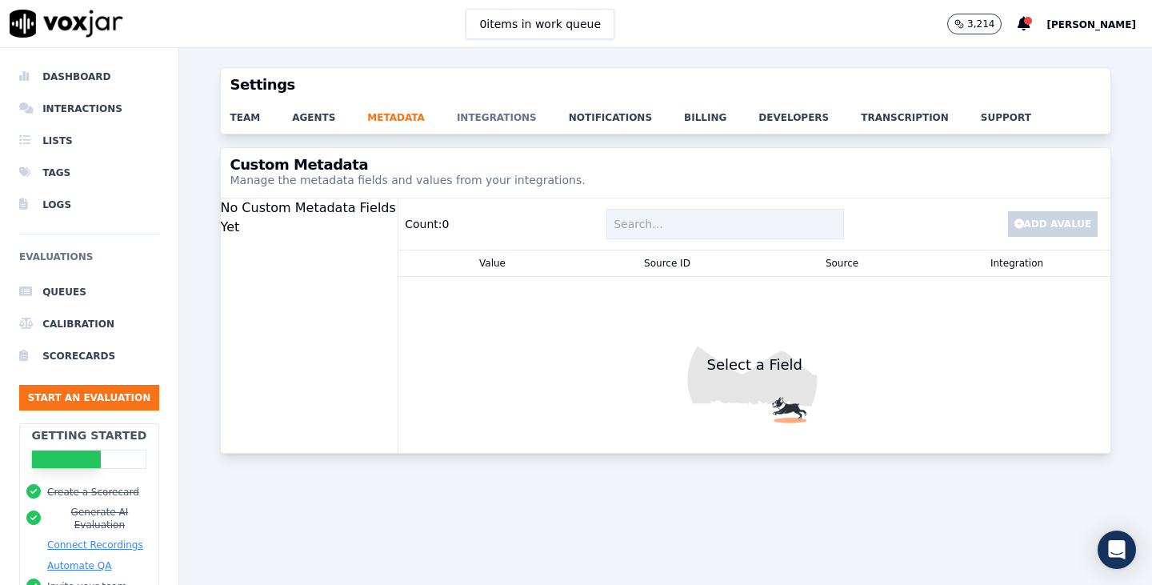
click at [469, 117] on link "integrations" at bounding box center [513, 113] width 112 height 22
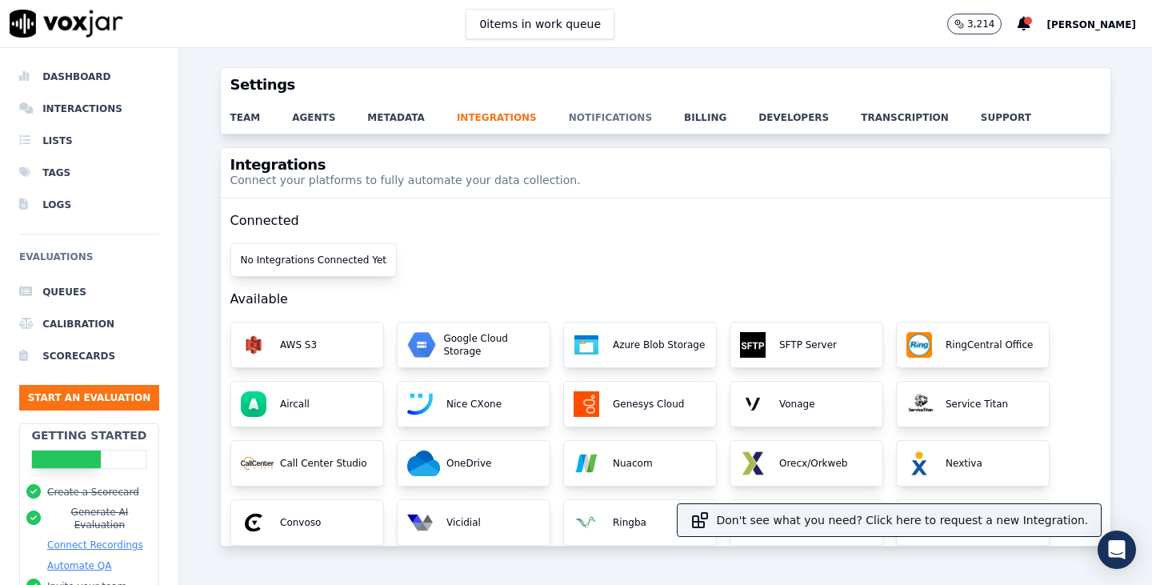
click at [593, 115] on link "notifications" at bounding box center [626, 113] width 115 height 22
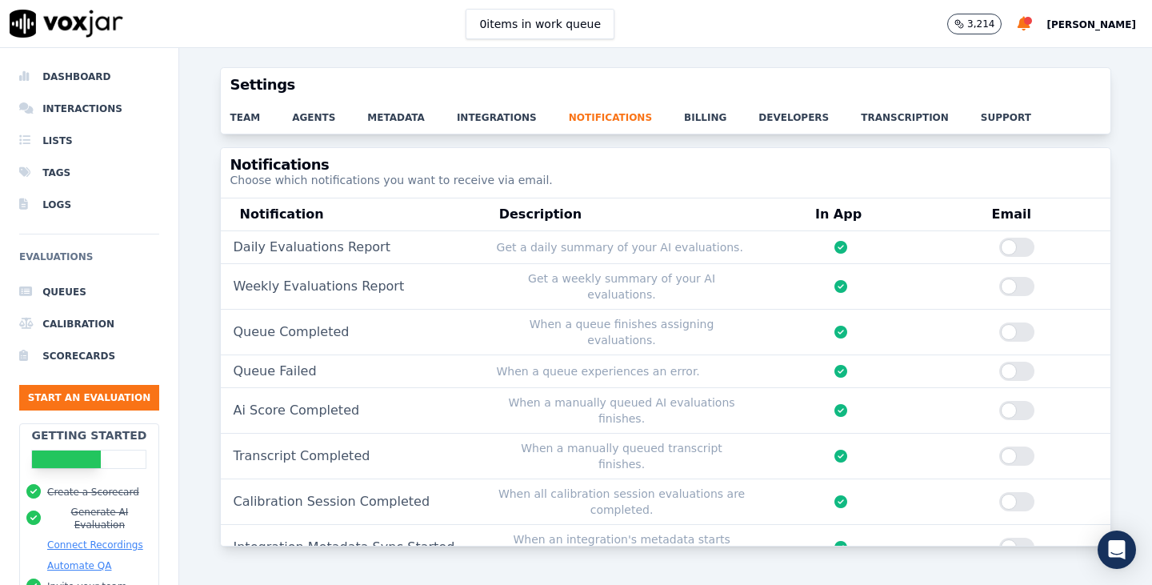
click at [760, 362] on div at bounding box center [841, 371] width 162 height 19
click at [684, 117] on link "billing" at bounding box center [721, 113] width 74 height 22
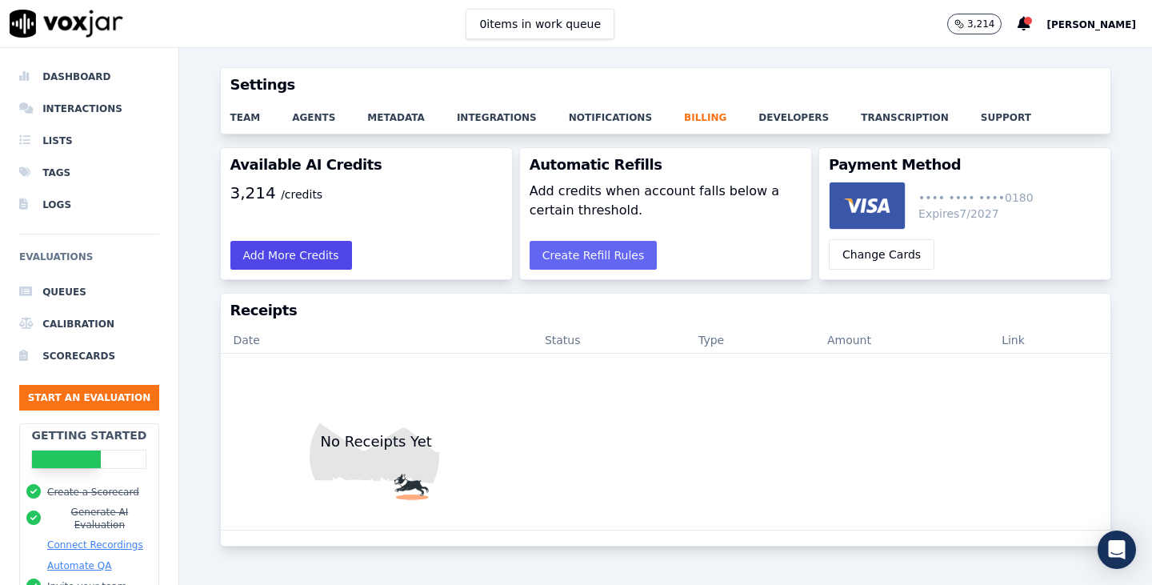
click at [300, 251] on button "Add More Credits" at bounding box center [291, 255] width 122 height 29
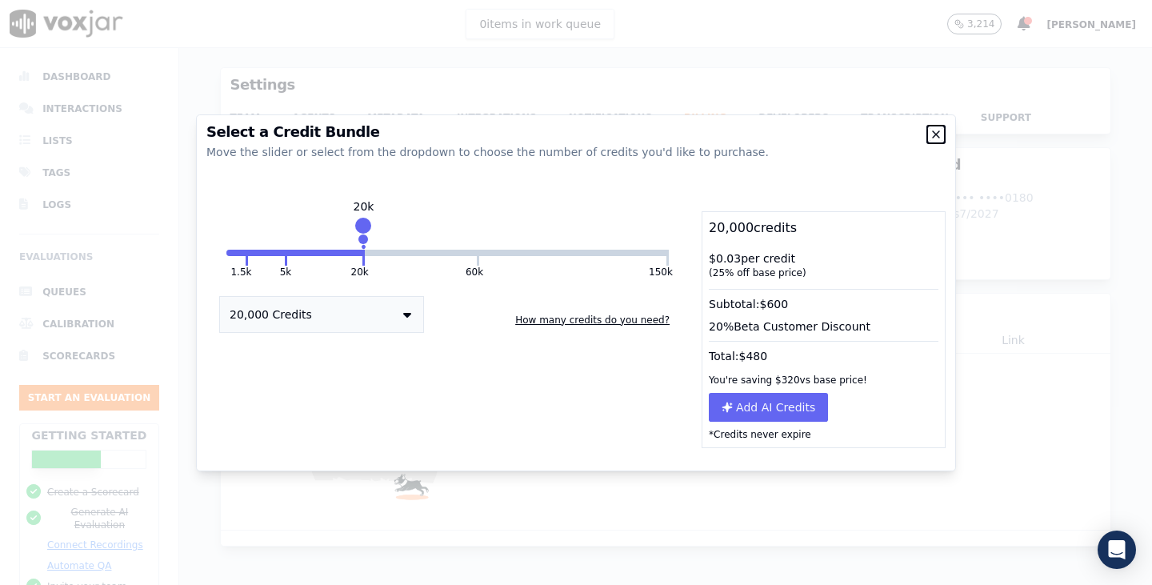
click at [934, 136] on icon "button" at bounding box center [936, 134] width 6 height 6
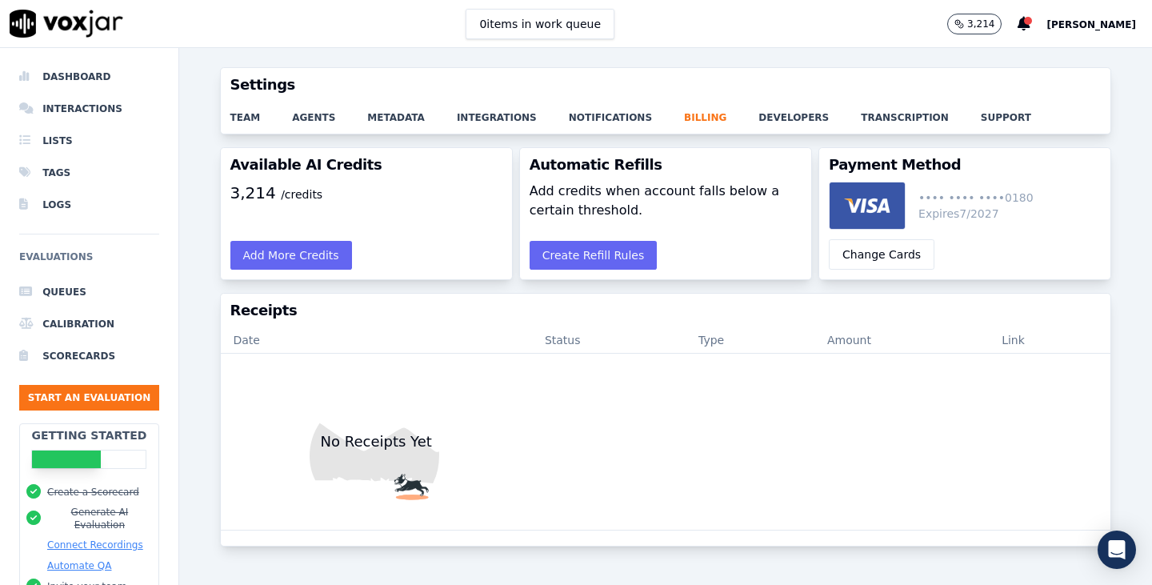
click at [281, 193] on span "/credits" at bounding box center [302, 194] width 42 height 13
click at [575, 259] on button "Create Refill Rules" at bounding box center [594, 255] width 128 height 29
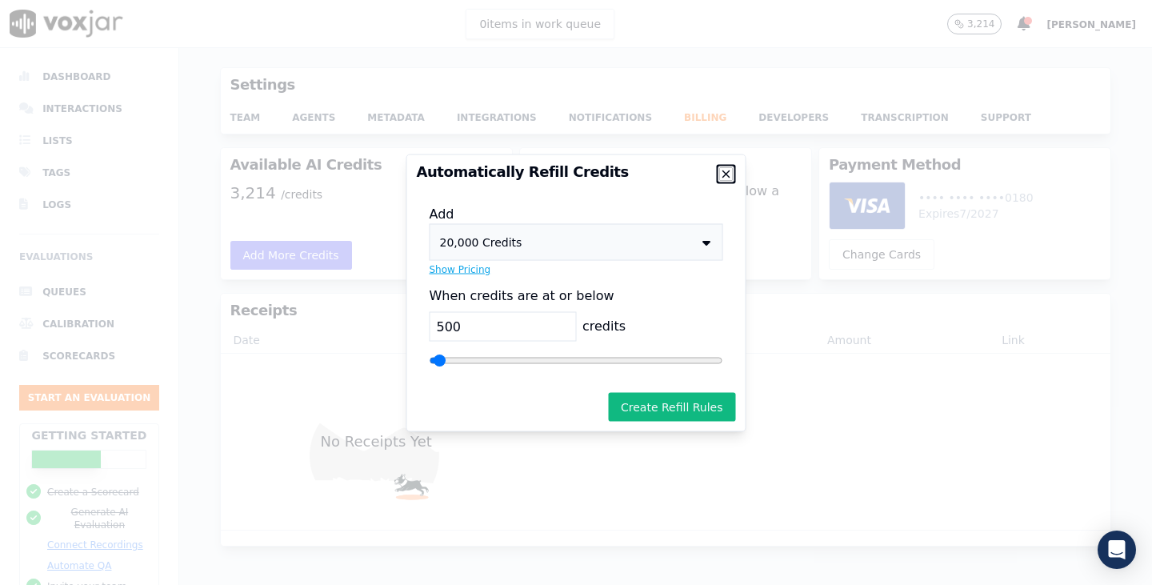
click at [728, 173] on icon "button" at bounding box center [726, 173] width 13 height 13
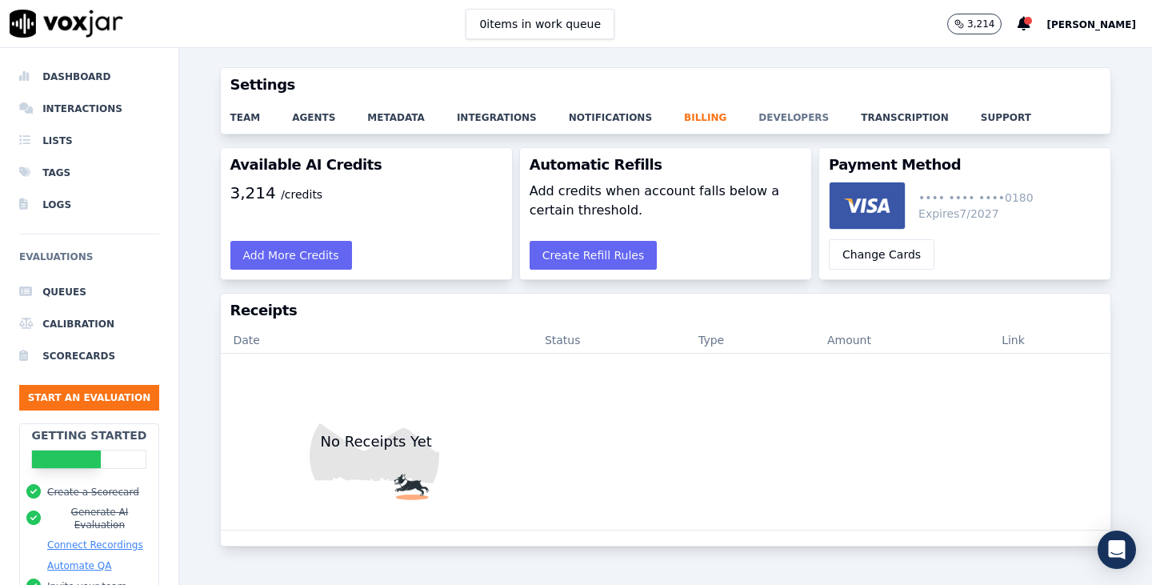
click at [759, 115] on link "developers" at bounding box center [810, 113] width 102 height 22
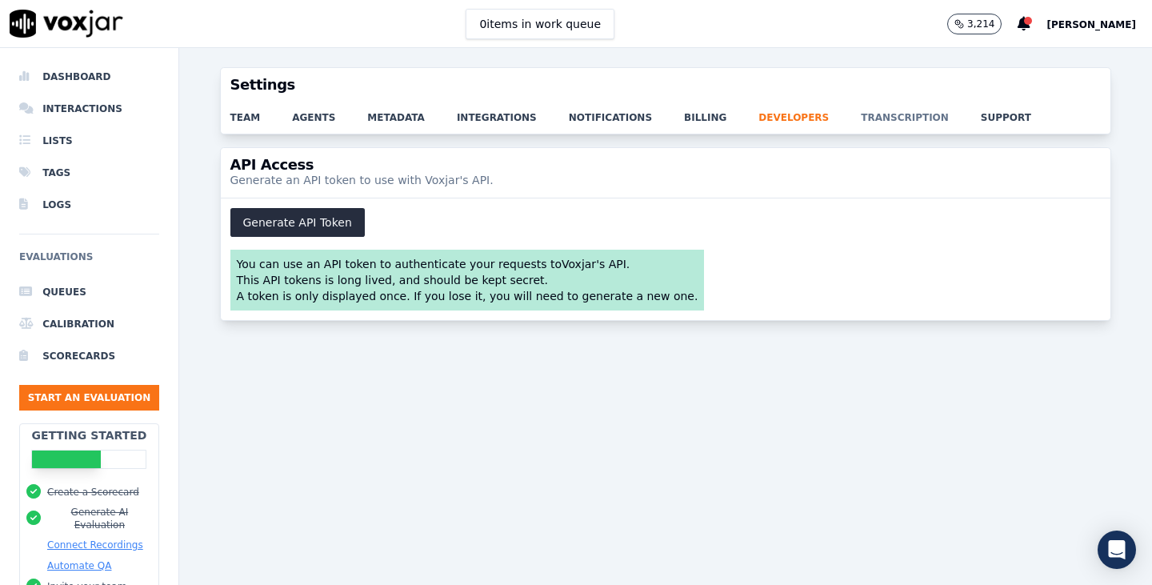
click at [861, 118] on link "transcription" at bounding box center [921, 113] width 120 height 22
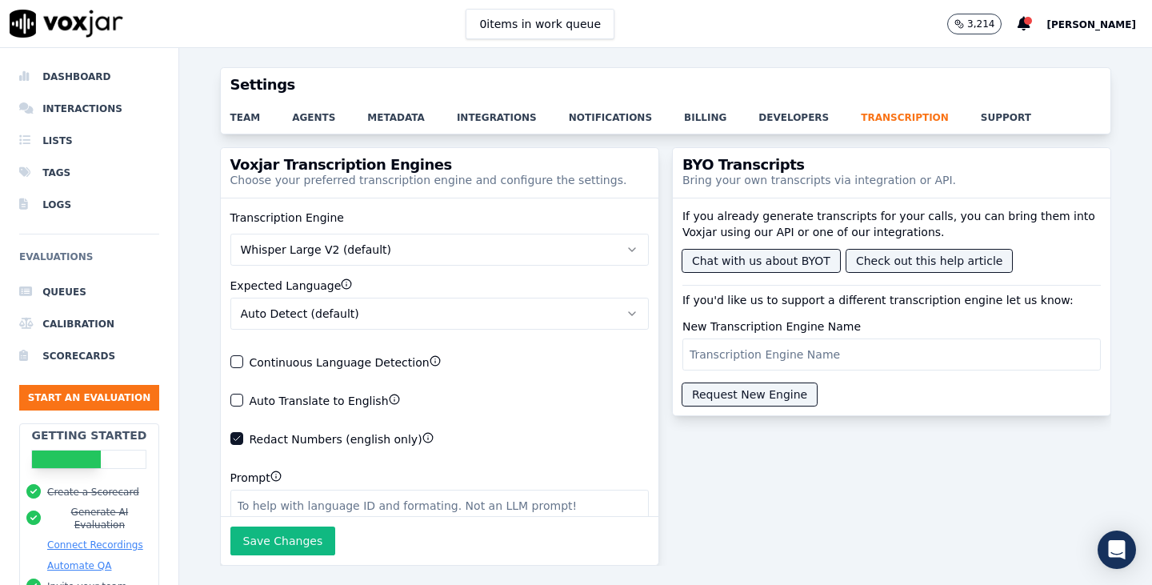
click at [522, 248] on button "Whisper Large V2 (default)" at bounding box center [439, 250] width 419 height 32
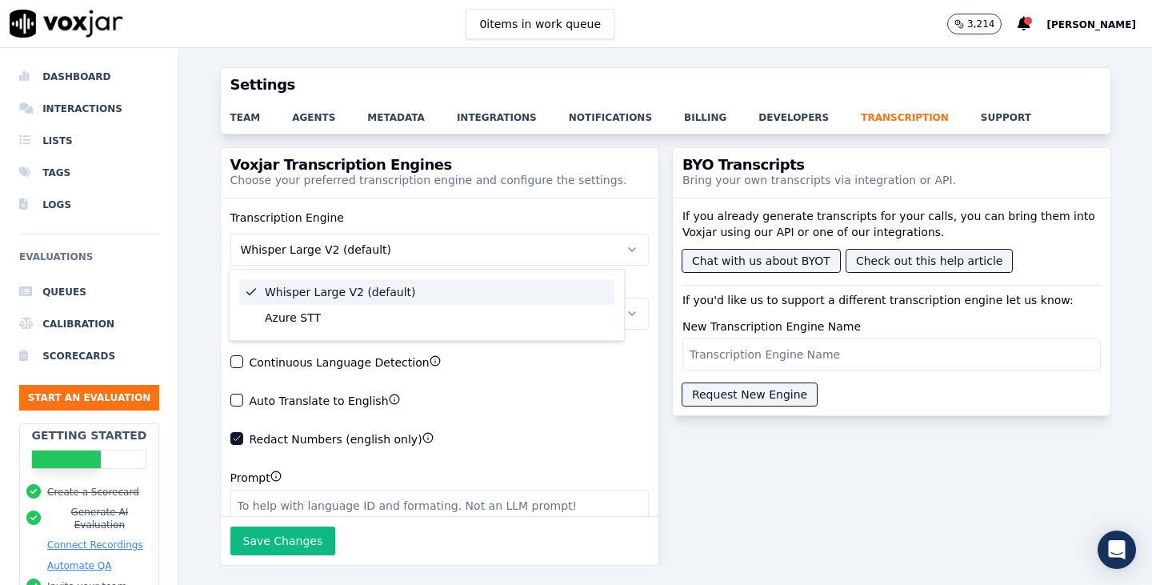
click at [522, 248] on button "Whisper Large V2 (default)" at bounding box center [439, 250] width 419 height 32
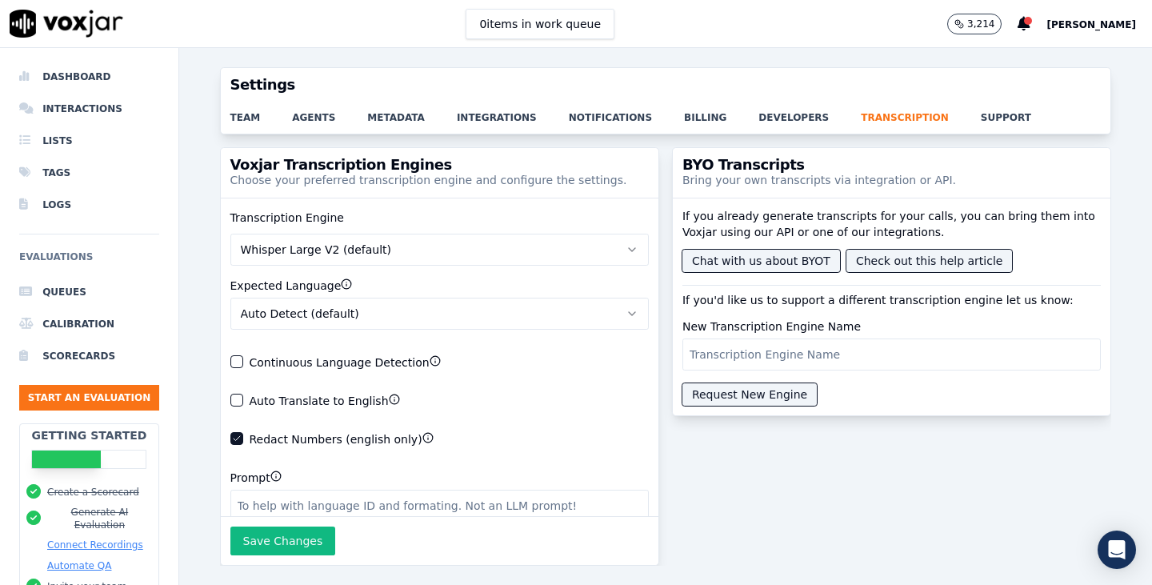
click at [562, 426] on div "Transcription Engine Whisper Large V2 (default) Expected Language Auto Detect (…" at bounding box center [440, 357] width 438 height 319
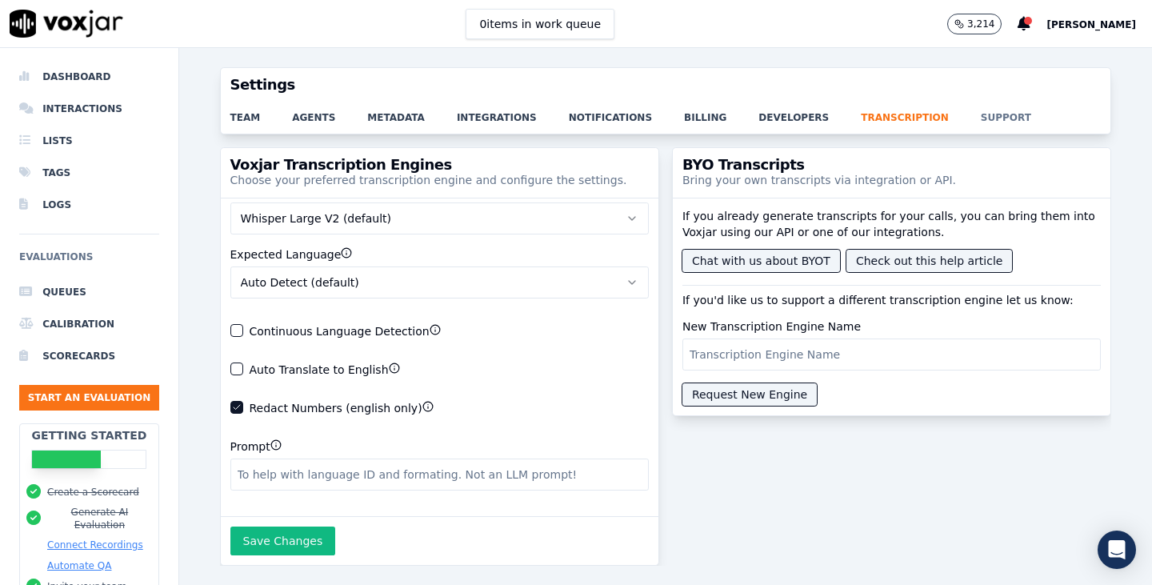
click at [981, 108] on link "support" at bounding box center [1022, 113] width 82 height 22
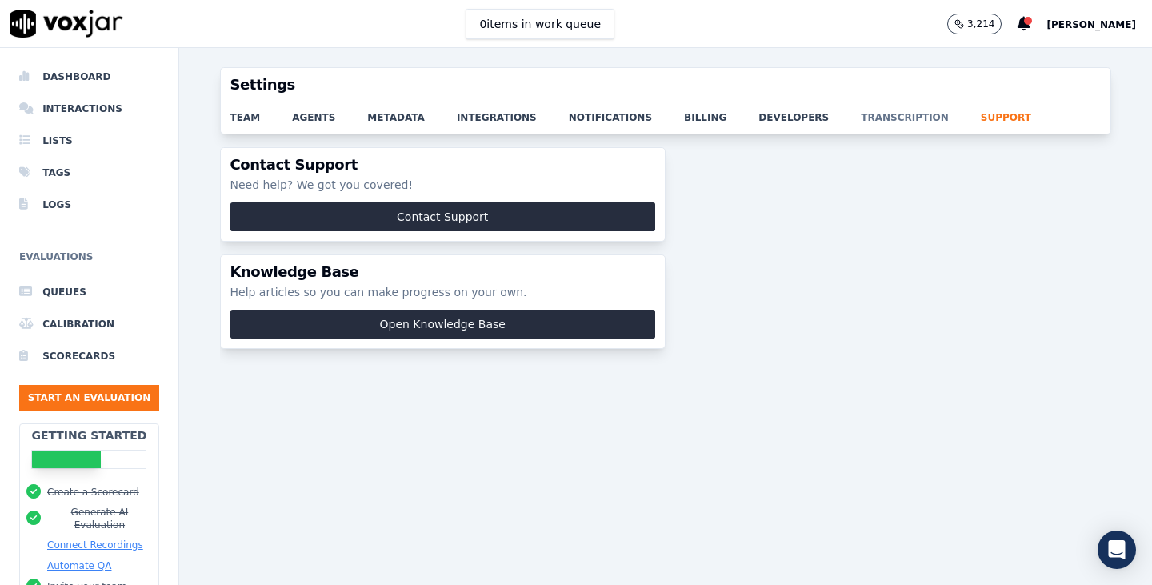
click at [895, 117] on link "transcription" at bounding box center [921, 113] width 120 height 22
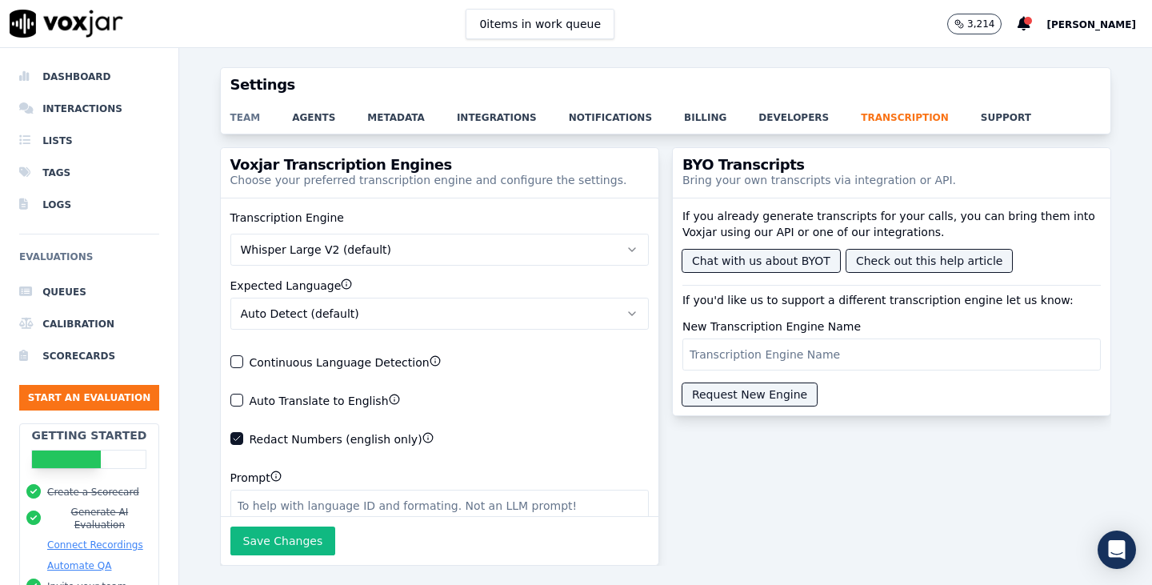
click at [252, 111] on link "team" at bounding box center [261, 113] width 62 height 22
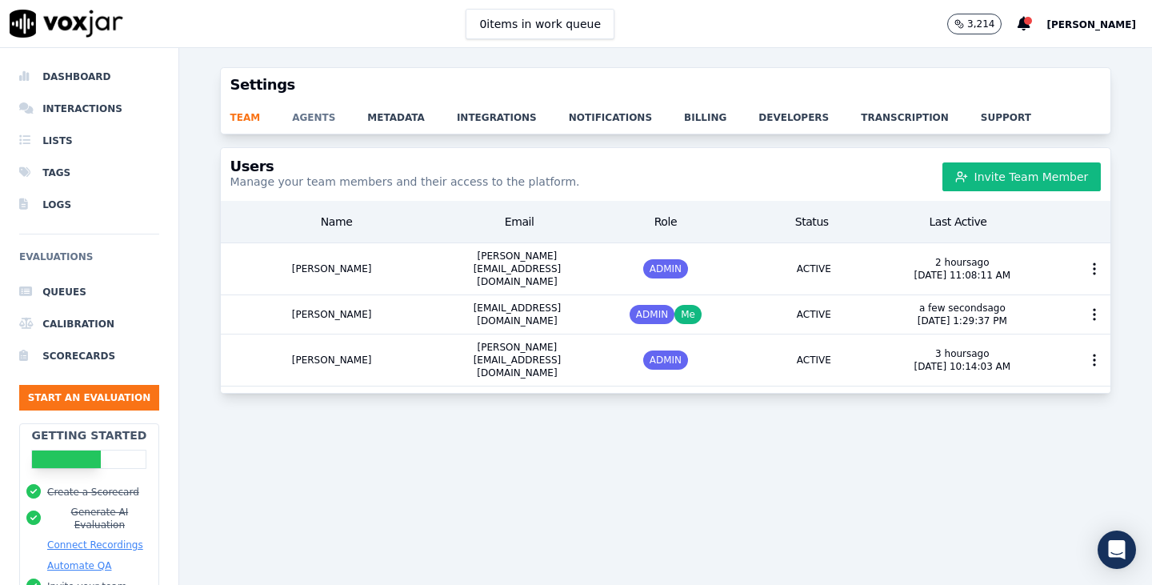
click at [311, 117] on link "agents" at bounding box center [329, 113] width 75 height 22
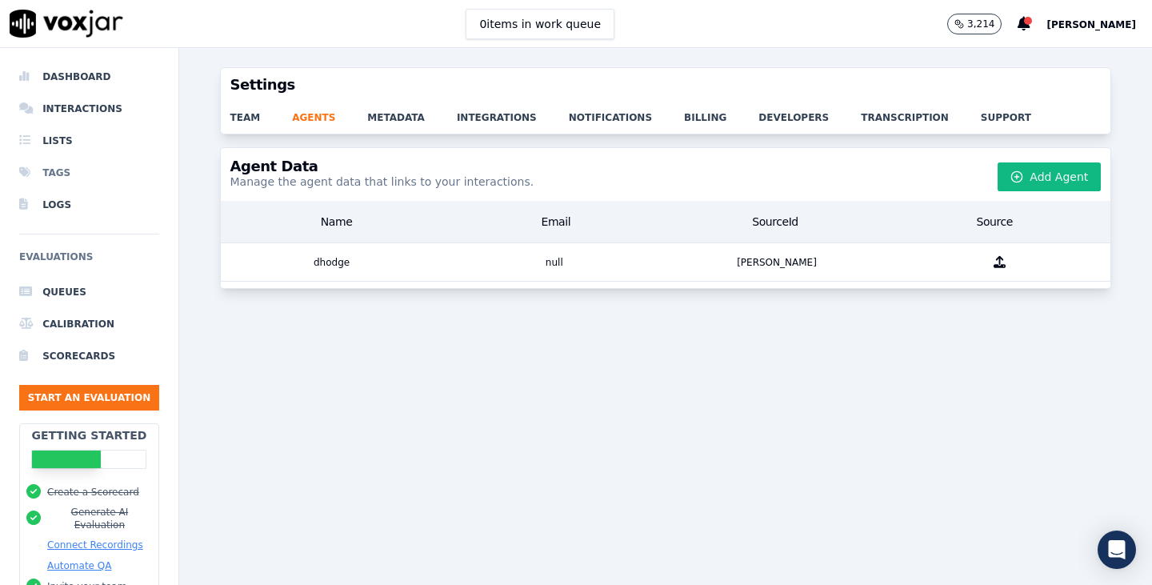
click at [92, 180] on li "Tags" at bounding box center [89, 173] width 140 height 32
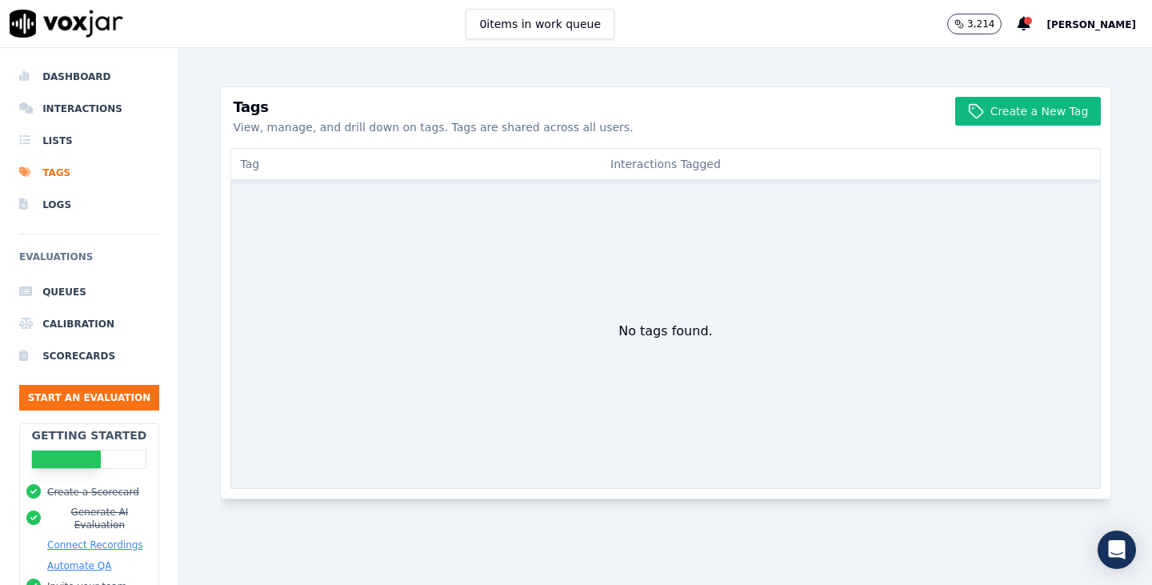
click at [565, 244] on div "No tags found." at bounding box center [666, 335] width 872 height 307
click at [995, 120] on button "Create a New Tag" at bounding box center [1029, 111] width 146 height 29
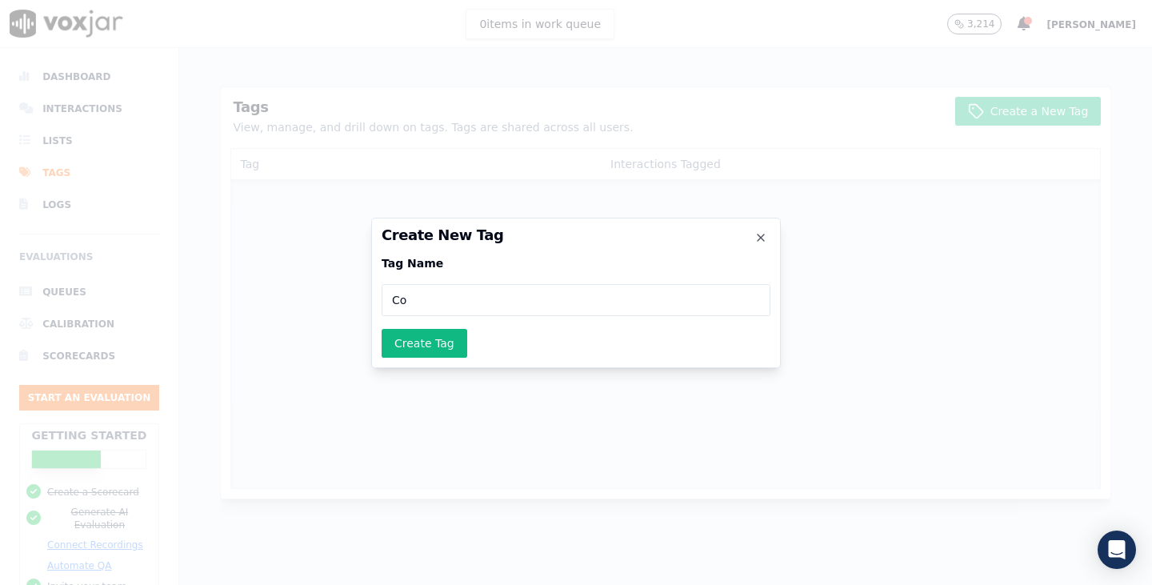
type input "C"
type input "CFCF Prem 2025"
click at [766, 237] on icon "button" at bounding box center [761, 237] width 13 height 13
